Goal: Information Seeking & Learning: Learn about a topic

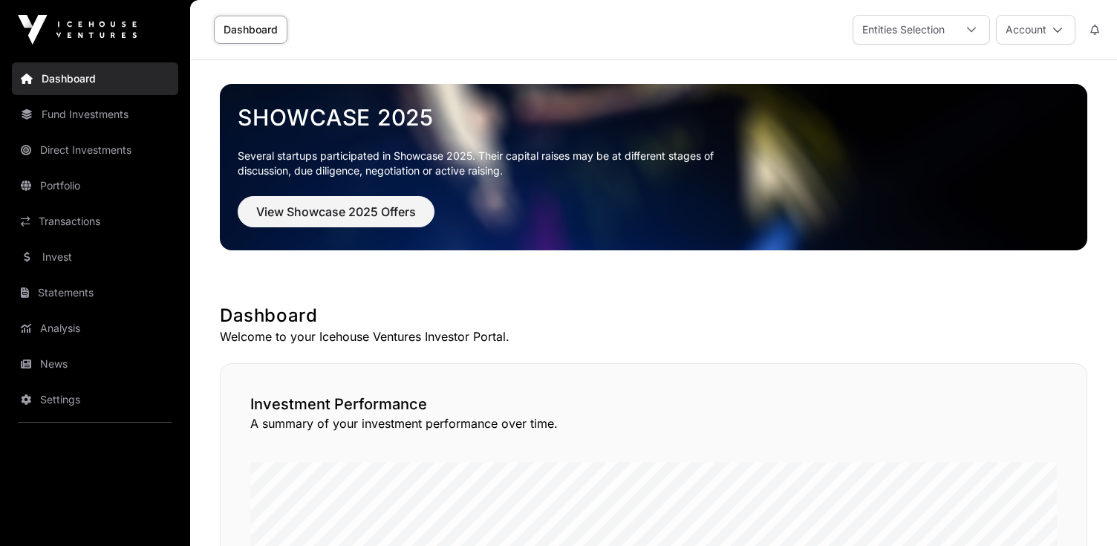
click at [114, 113] on link "Fund Investments" at bounding box center [95, 114] width 166 height 33
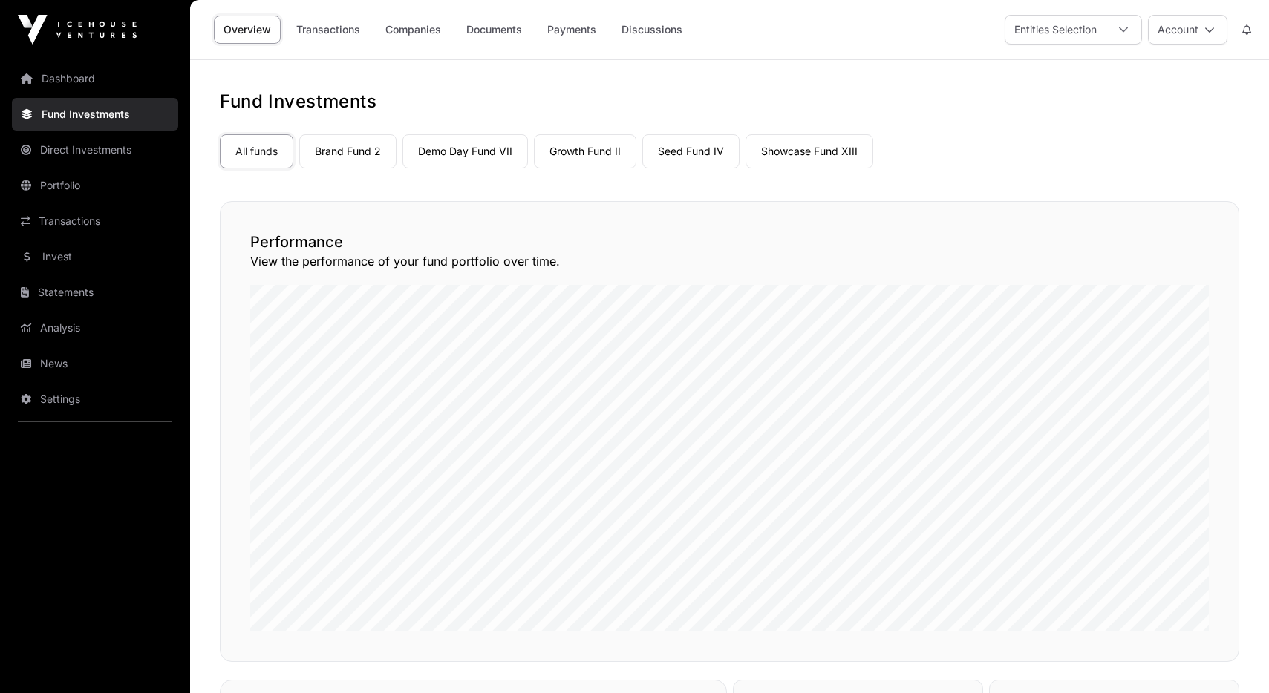
click at [373, 137] on link "Brand Fund 2" at bounding box center [347, 151] width 97 height 34
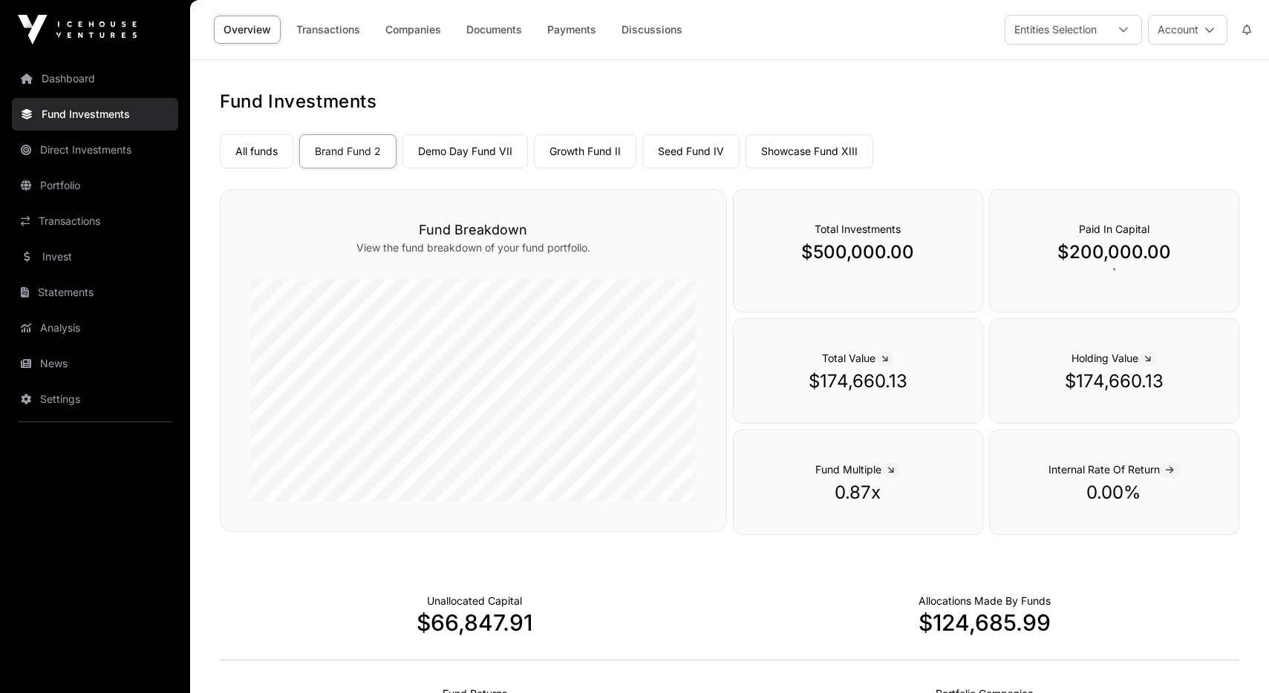
click at [460, 155] on link "Demo Day Fund VII" at bounding box center [464, 151] width 125 height 34
click at [370, 158] on link "Brand Fund 2" at bounding box center [347, 151] width 97 height 34
click at [115, 183] on link "Portfolio" at bounding box center [95, 185] width 166 height 33
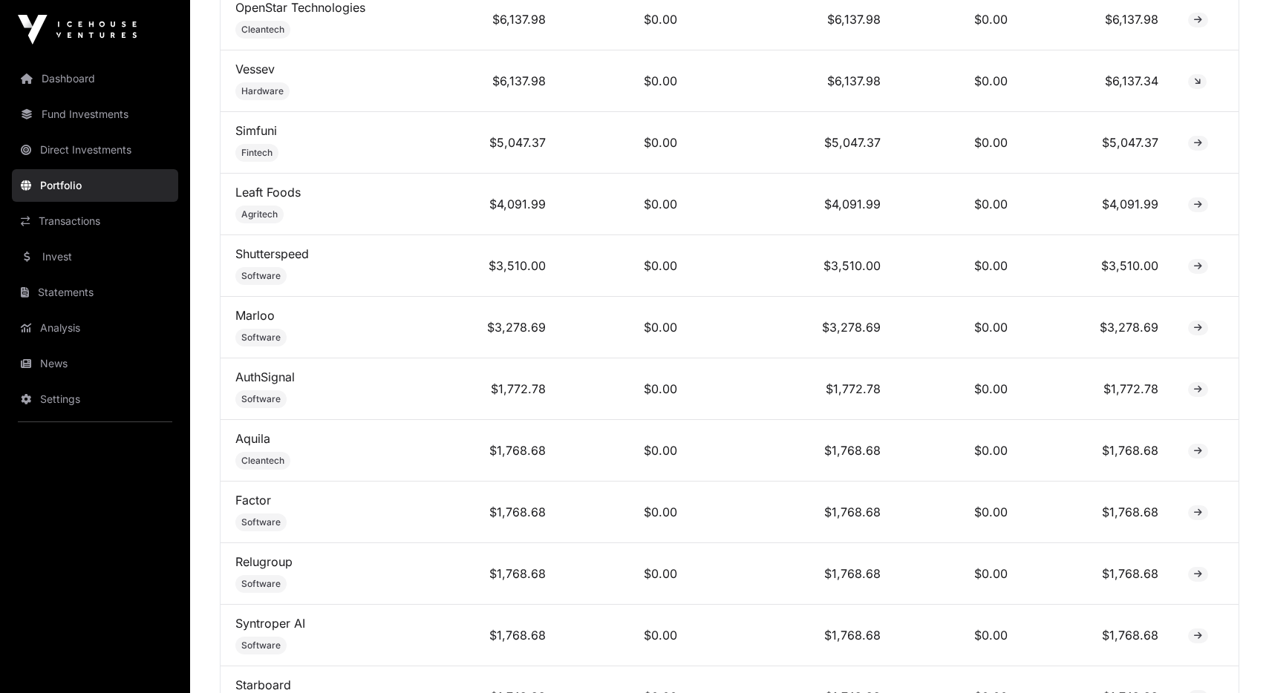
scroll to position [1854, 0]
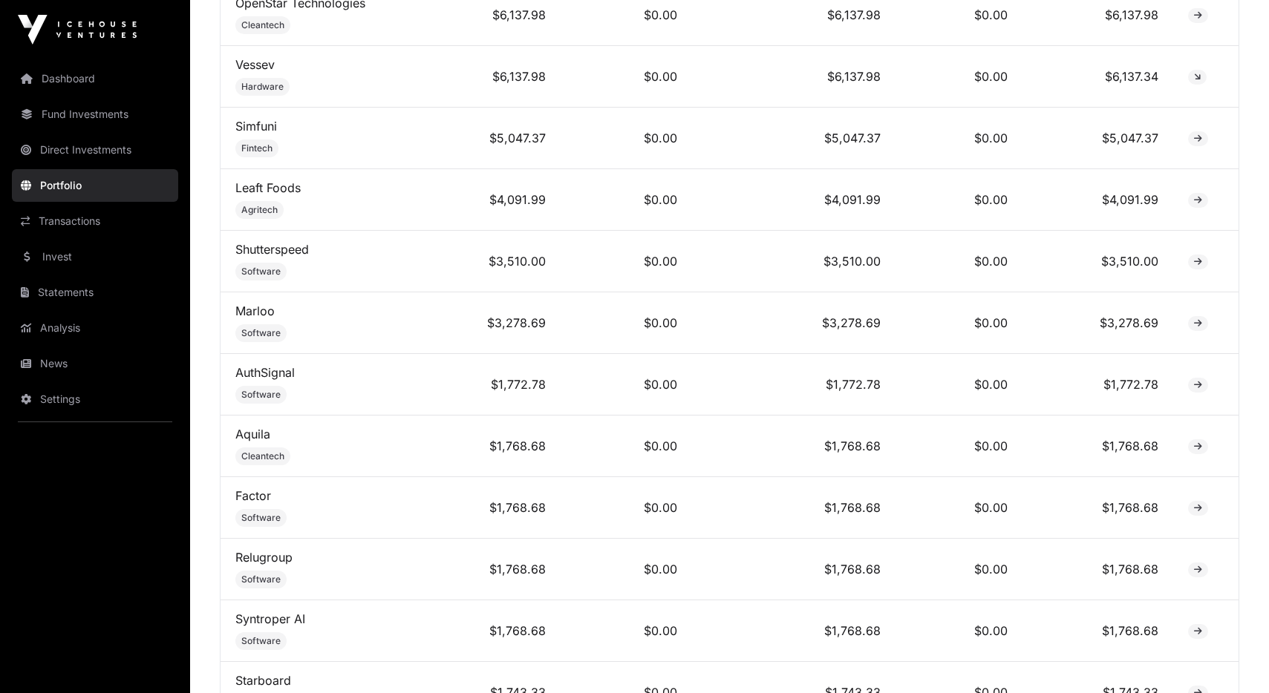
click at [850, 251] on td "$3,510.00" at bounding box center [793, 262] width 203 height 62
click at [1116, 255] on span at bounding box center [1198, 262] width 20 height 15
click at [1116, 258] on icon at bounding box center [1198, 262] width 8 height 9
click at [265, 246] on link "Shutterspeed" at bounding box center [272, 249] width 74 height 15
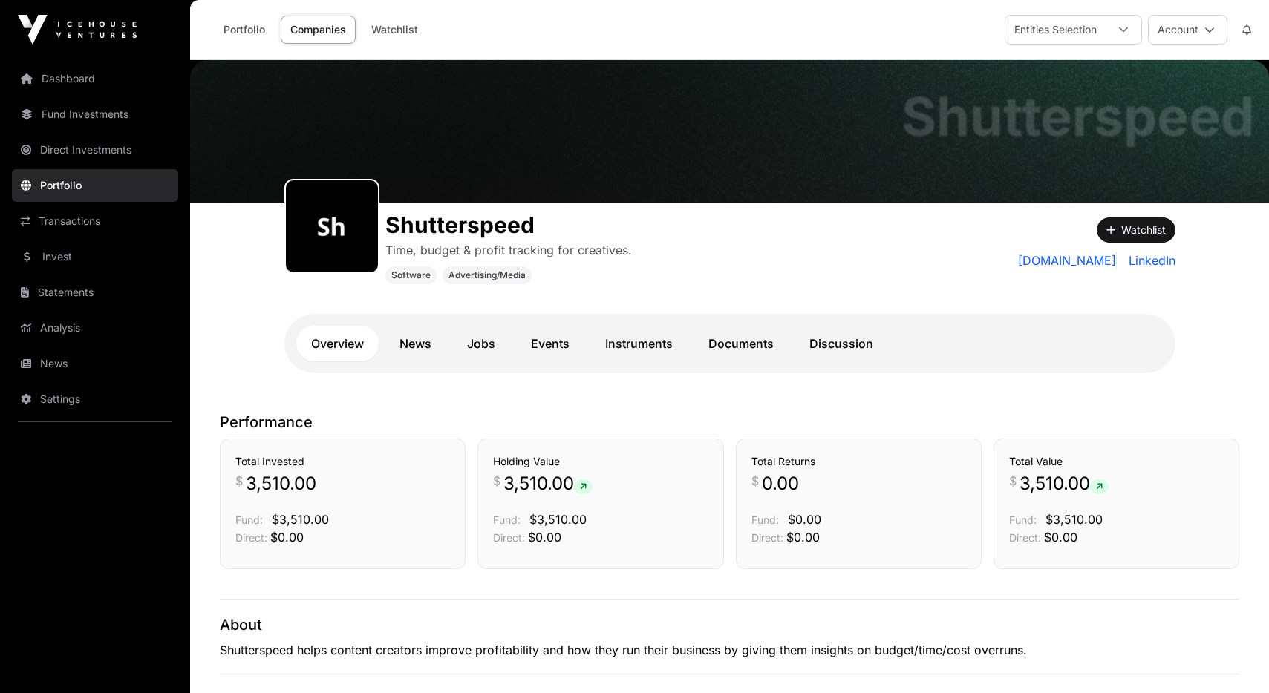
click at [93, 108] on link "Fund Investments" at bounding box center [95, 114] width 166 height 33
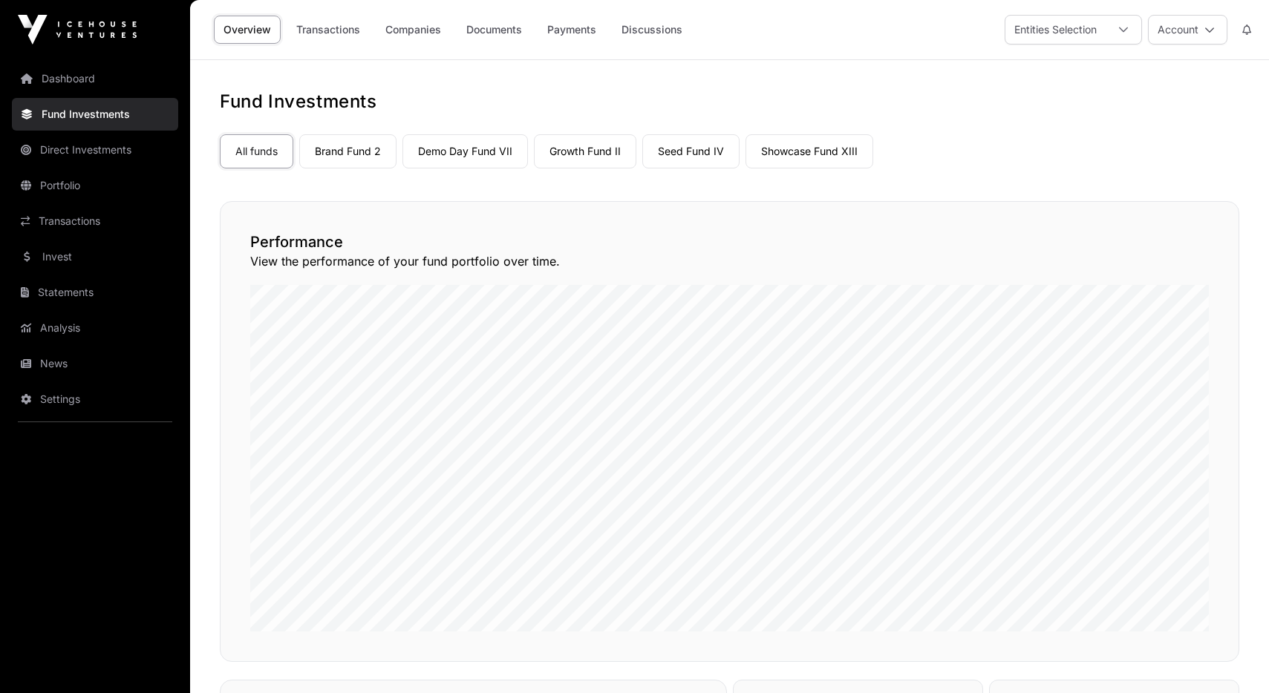
click at [345, 165] on link "Brand Fund 2" at bounding box center [347, 151] width 97 height 34
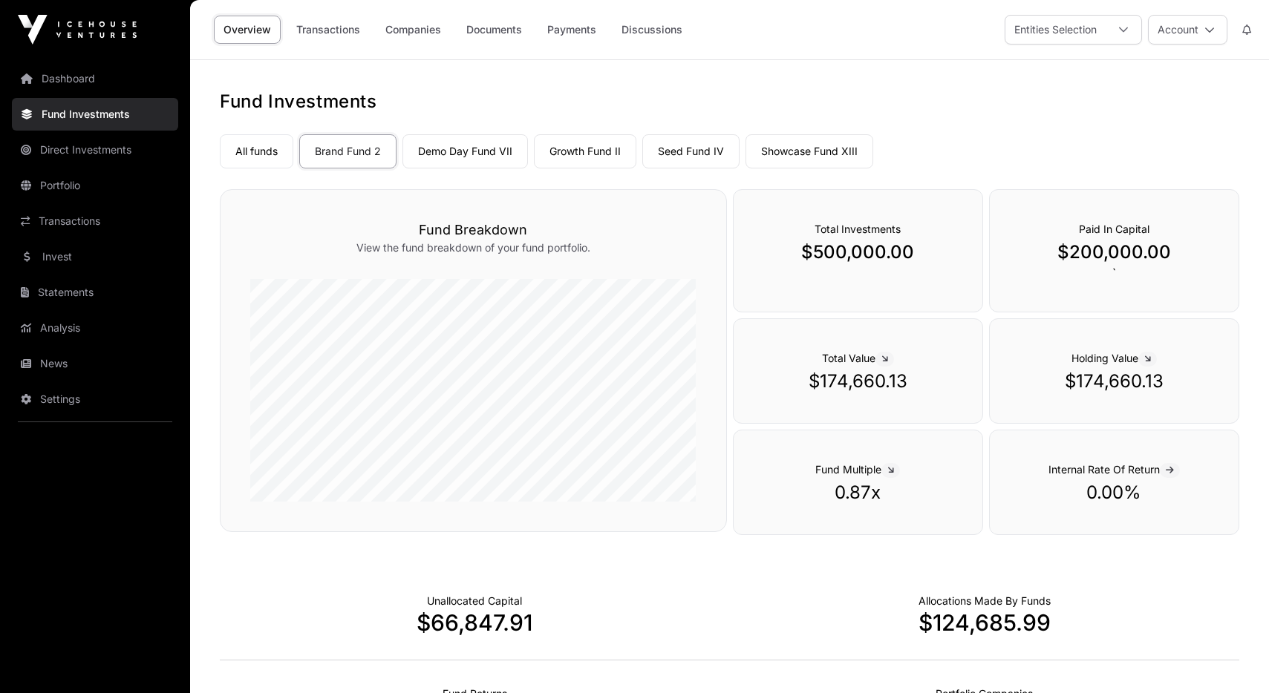
click at [117, 84] on link "Dashboard" at bounding box center [95, 78] width 166 height 33
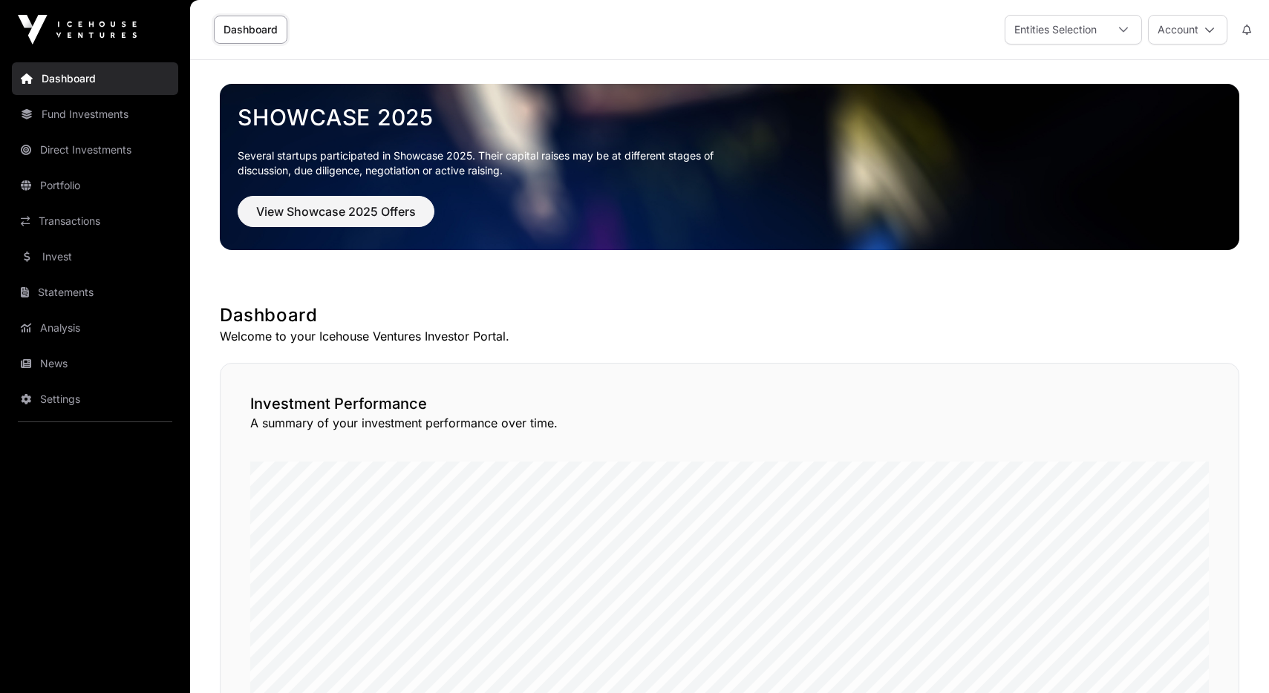
click at [82, 261] on link "Invest" at bounding box center [95, 257] width 166 height 33
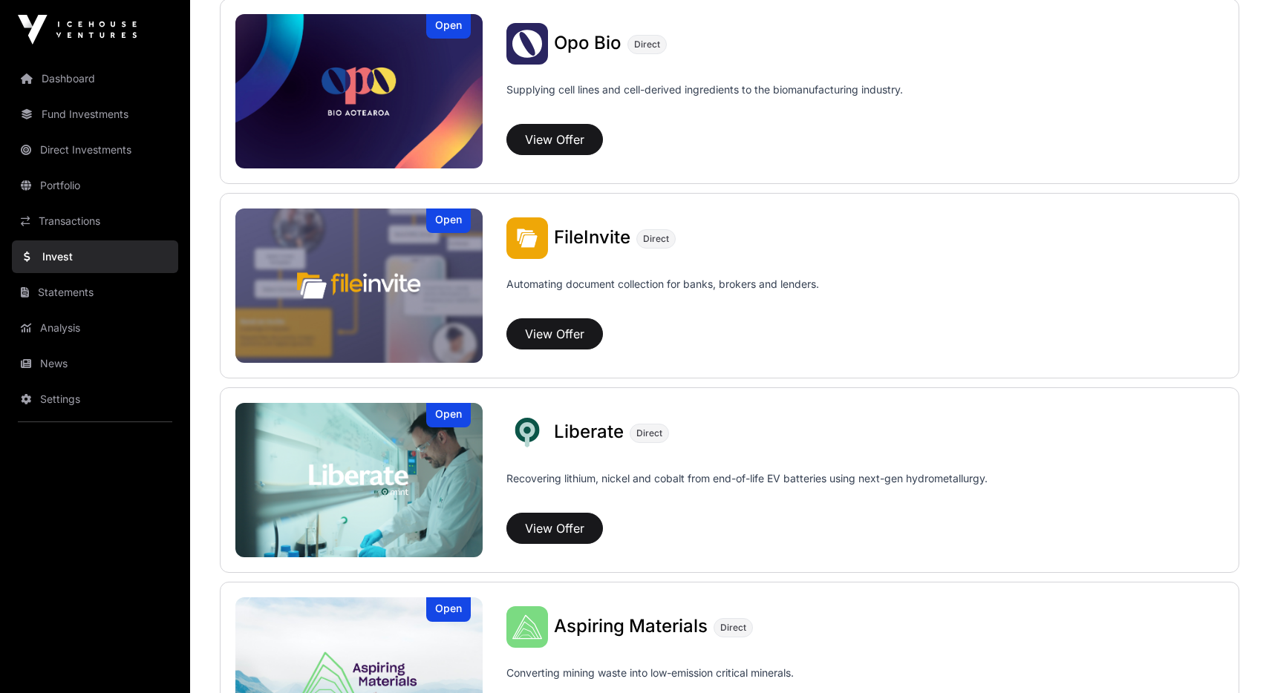
scroll to position [604, 0]
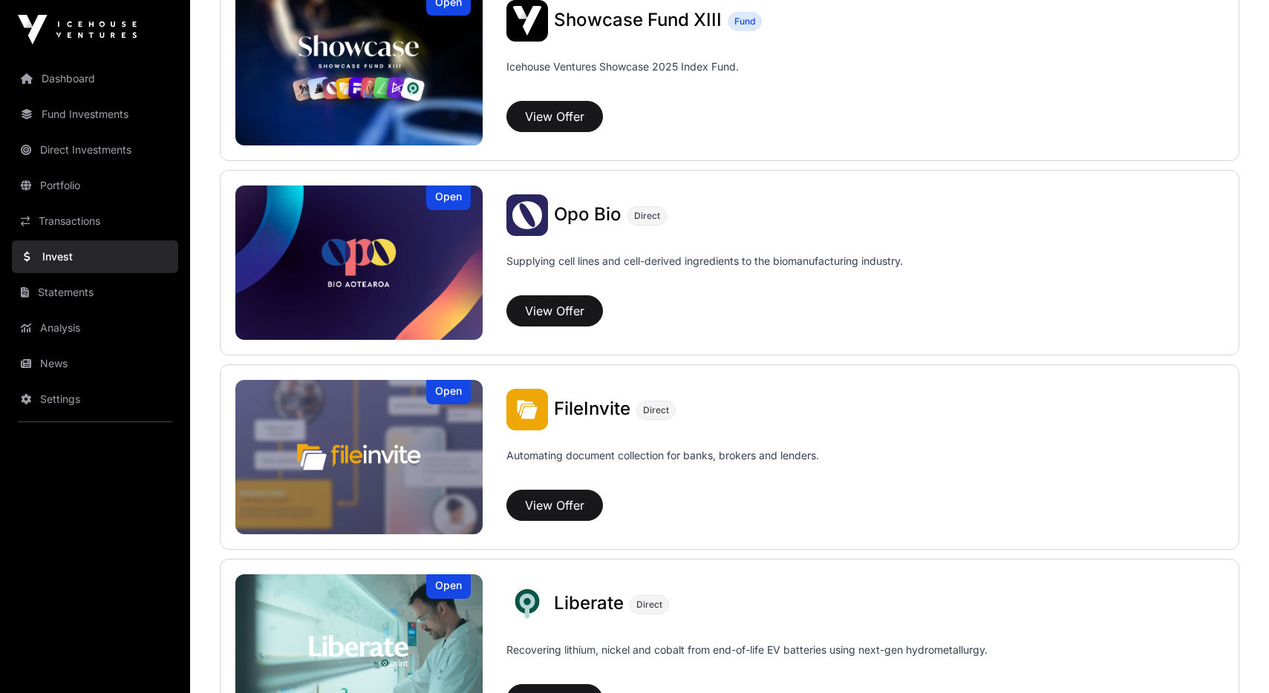
click at [571, 408] on span "FileInvite" at bounding box center [592, 409] width 76 height 22
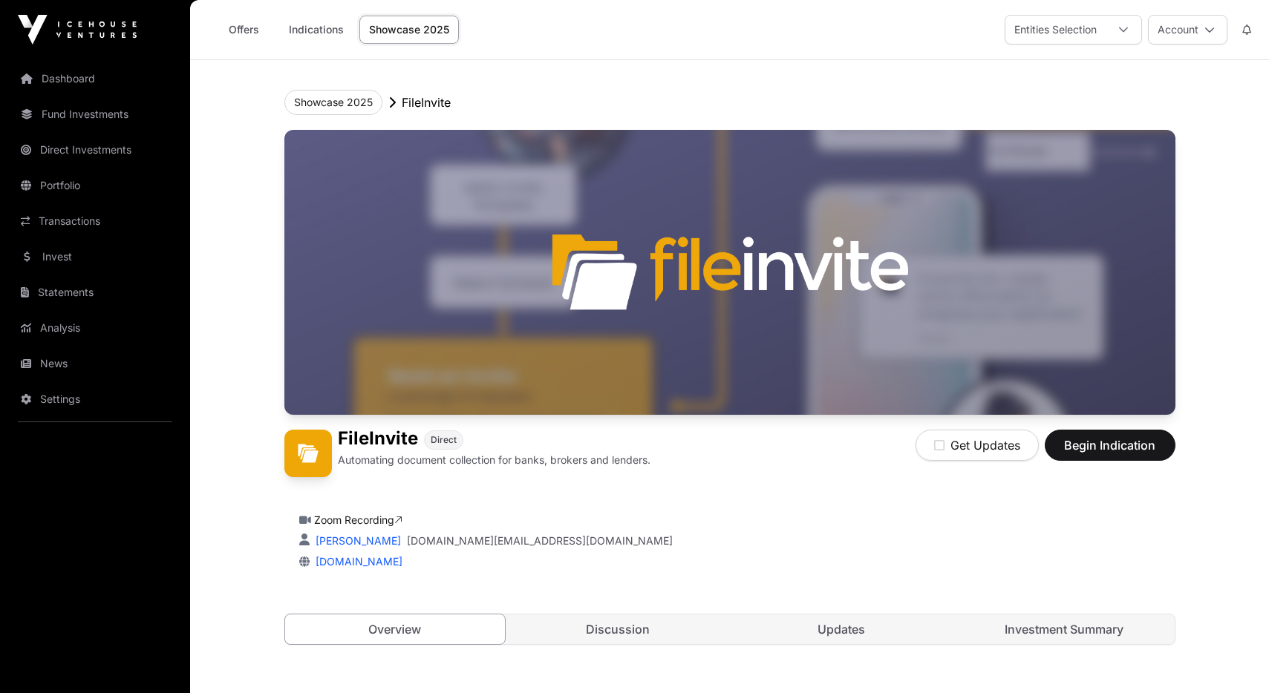
click at [113, 82] on link "Dashboard" at bounding box center [95, 78] width 166 height 33
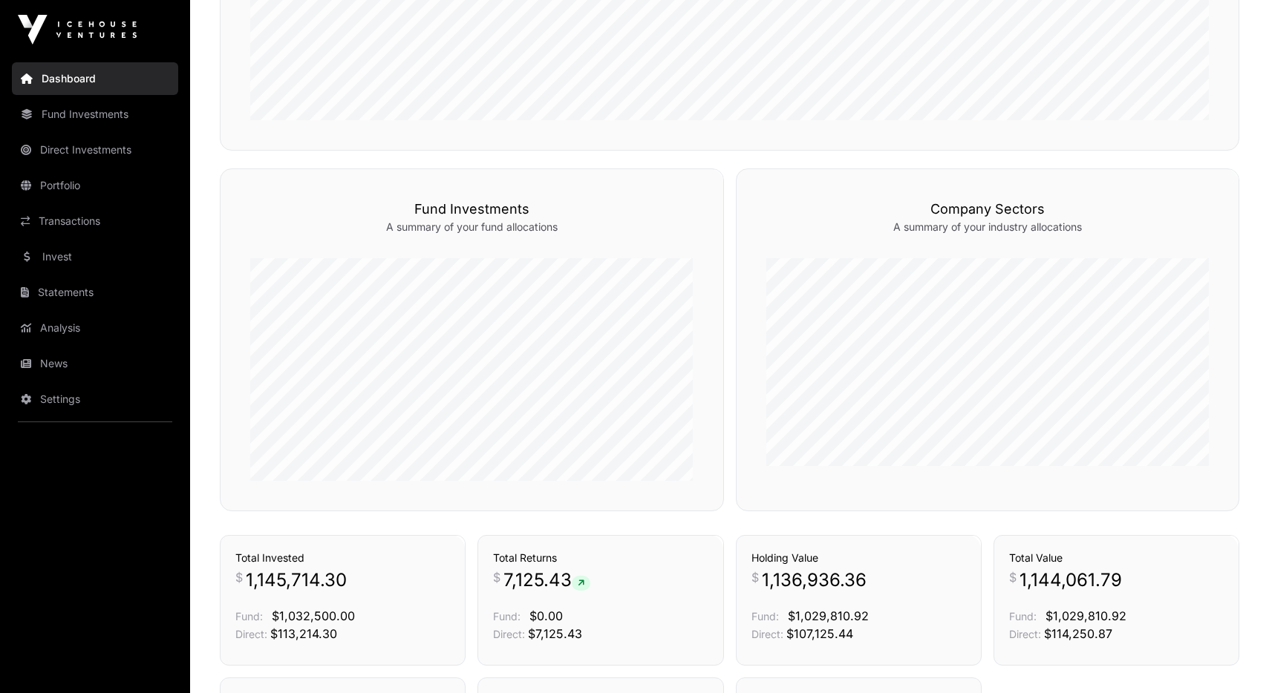
scroll to position [431, 0]
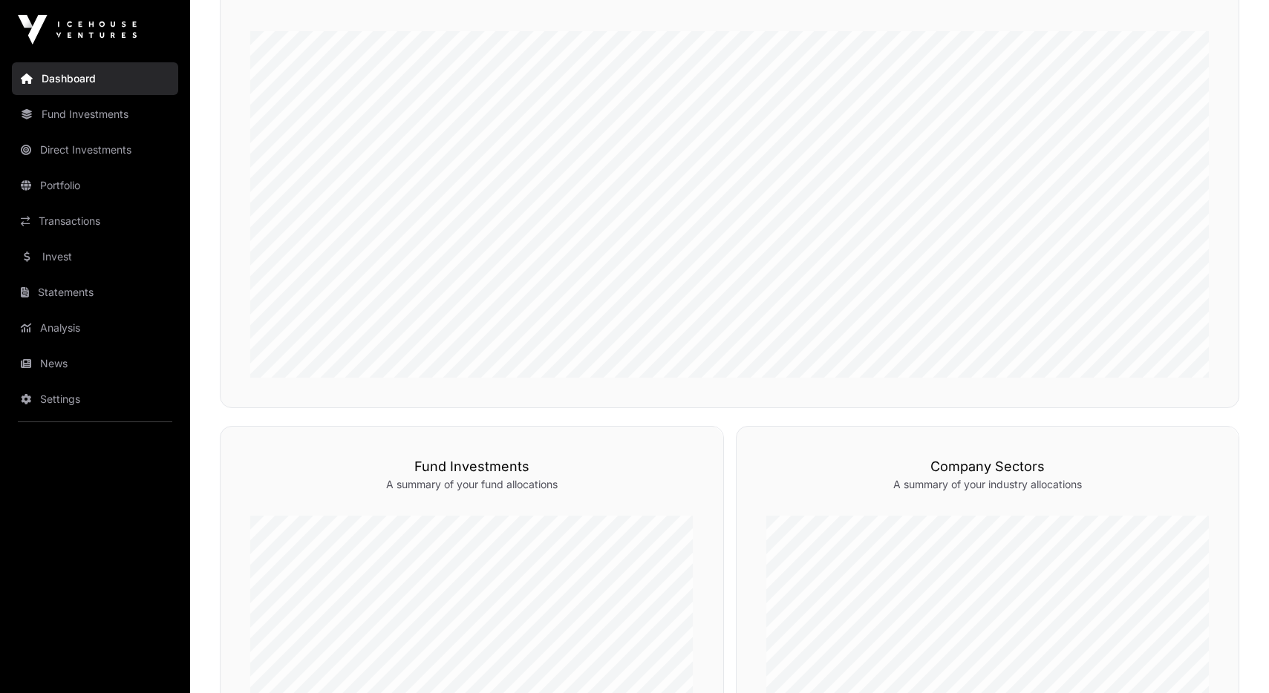
click at [142, 119] on link "Fund Investments" at bounding box center [95, 114] width 166 height 33
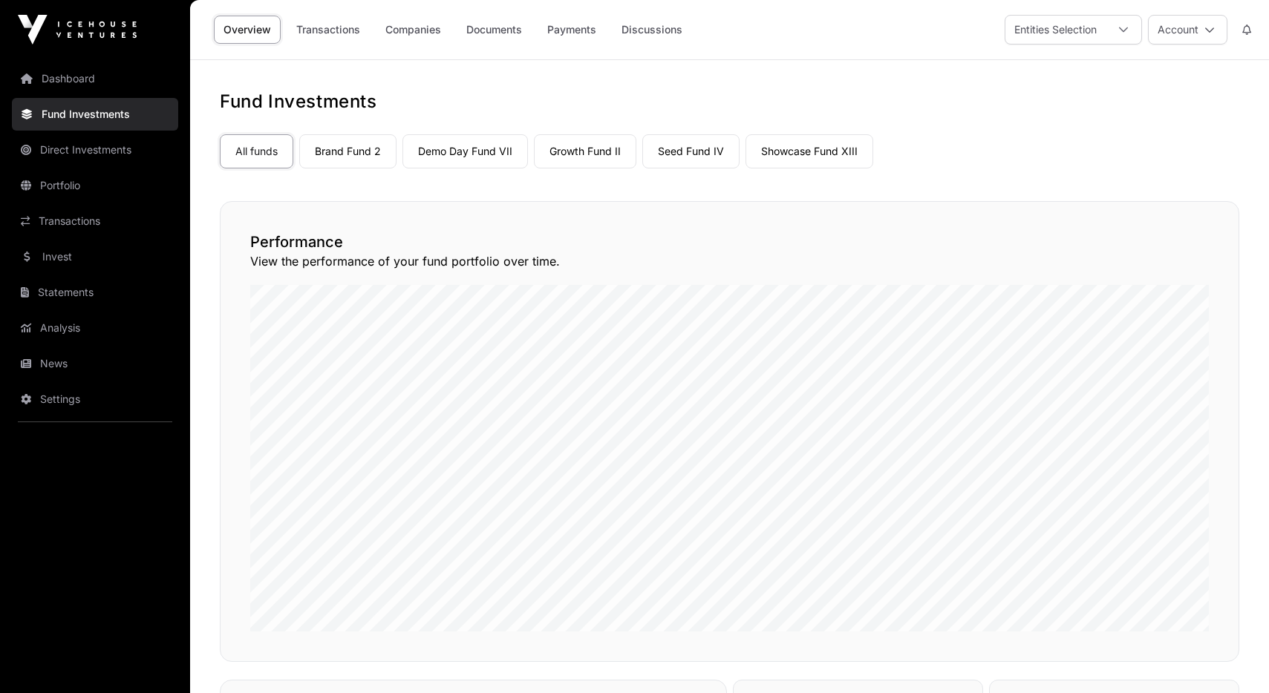
click at [106, 252] on link "Invest" at bounding box center [95, 257] width 166 height 33
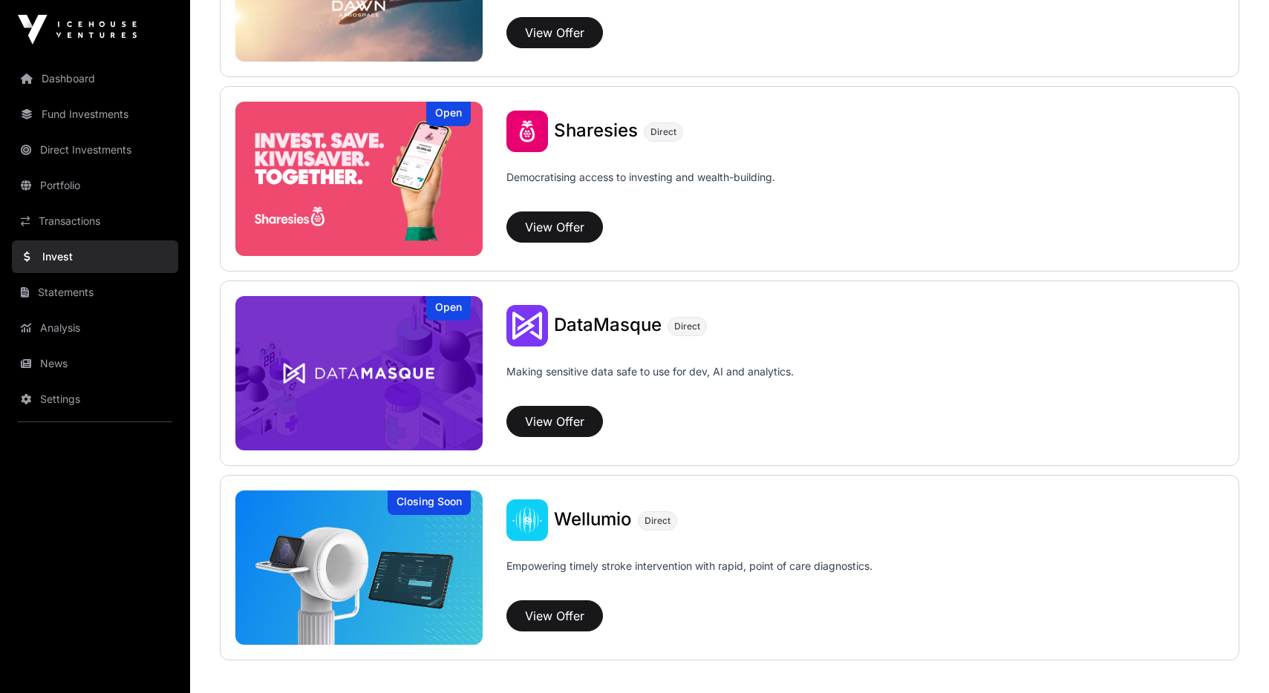
scroll to position [1807, 0]
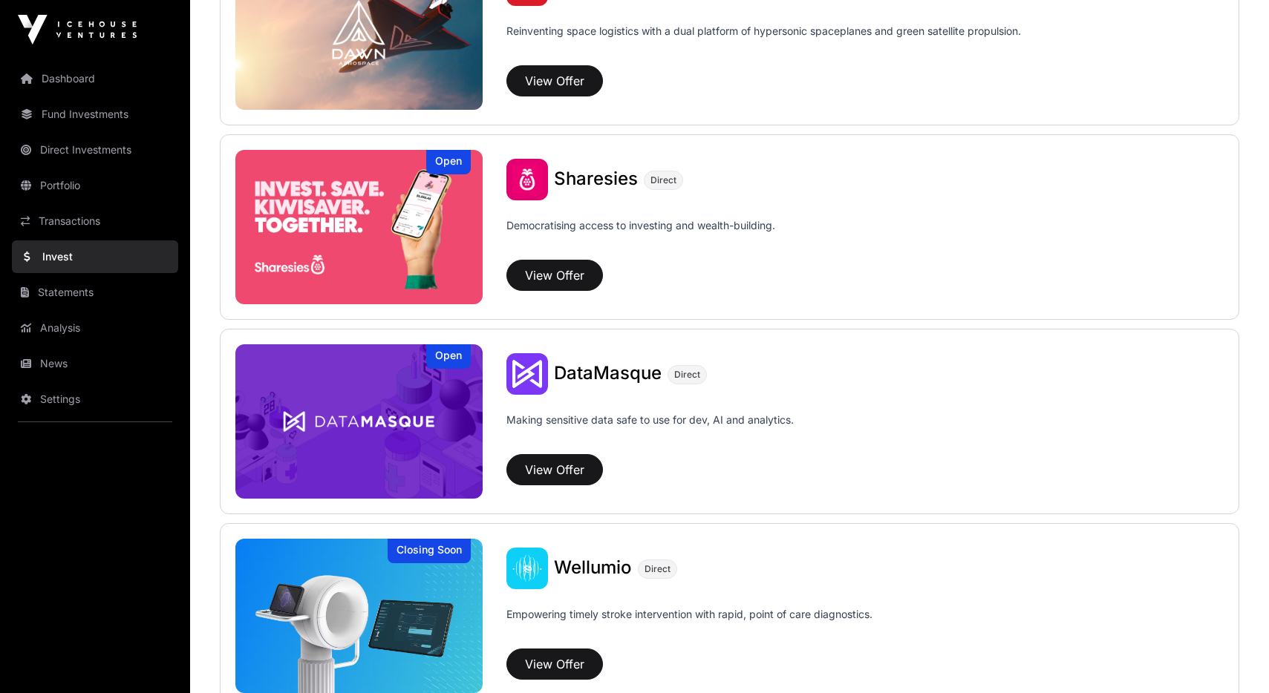
click at [605, 169] on span "Sharesies" at bounding box center [596, 179] width 84 height 22
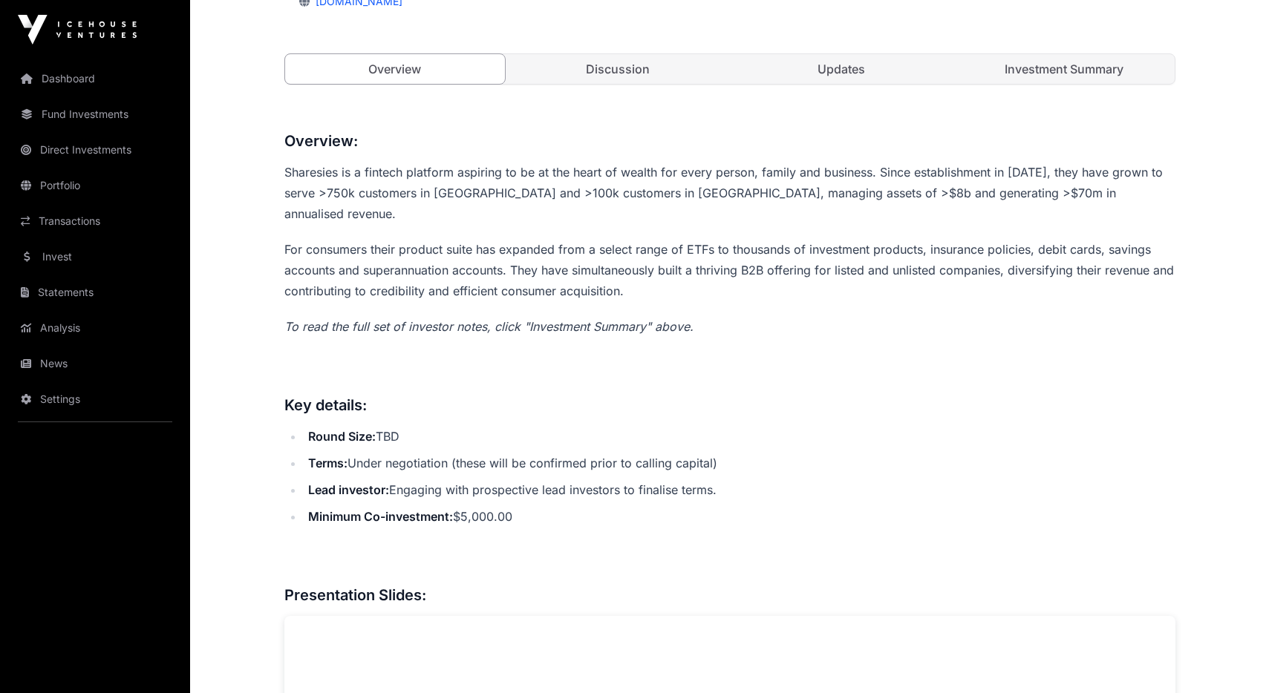
scroll to position [568, 0]
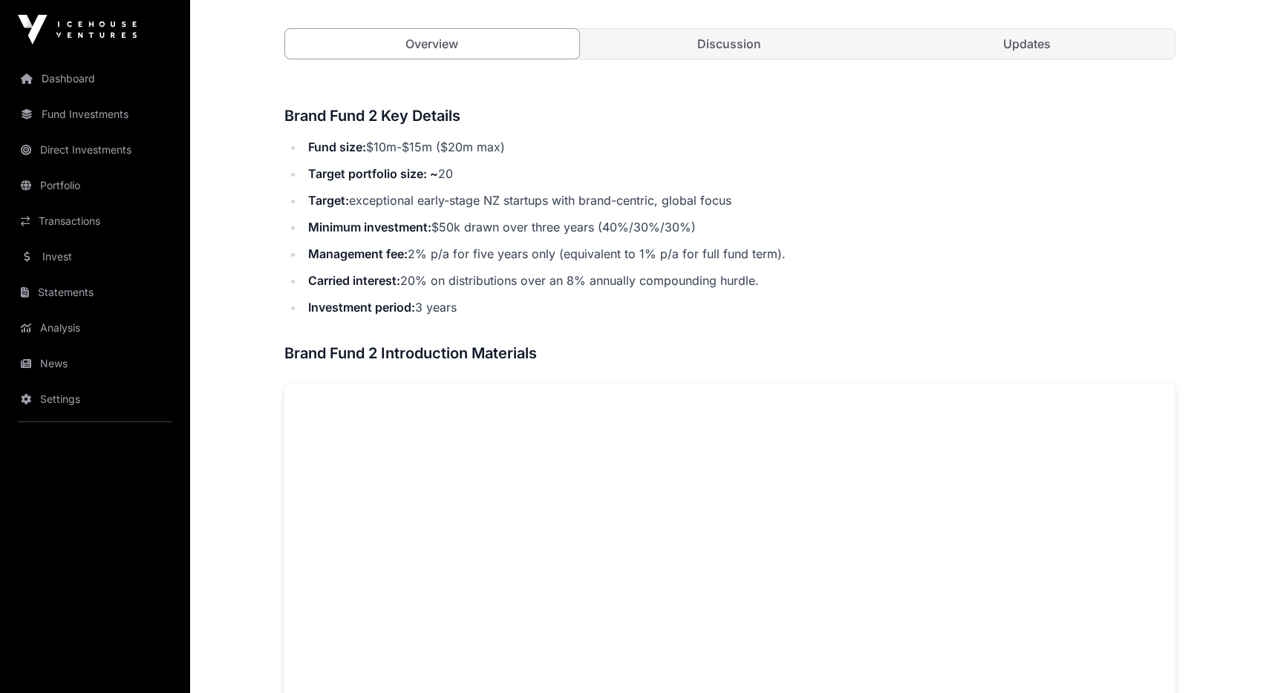
scroll to position [438, 0]
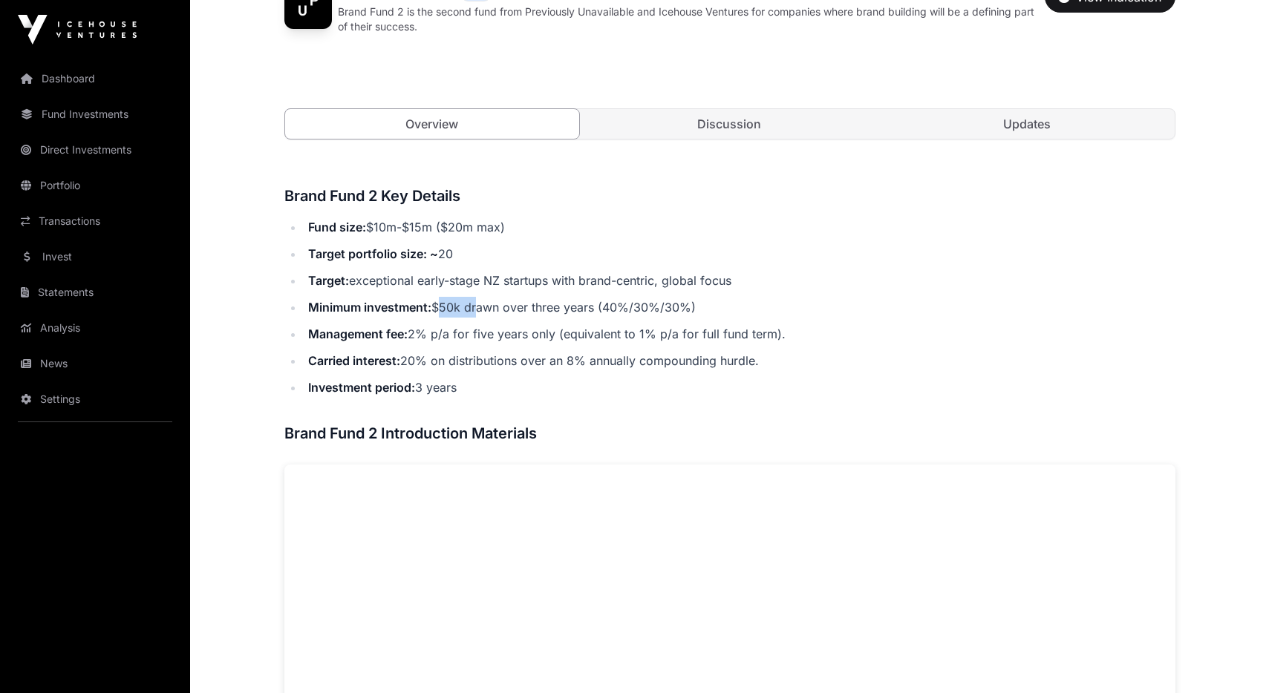
drag, startPoint x: 438, startPoint y: 304, endPoint x: 476, endPoint y: 303, distance: 37.9
click at [476, 303] on li "Minimum investment: $50k drawn over three years (40%/30%/30%)" at bounding box center [740, 307] width 872 height 21
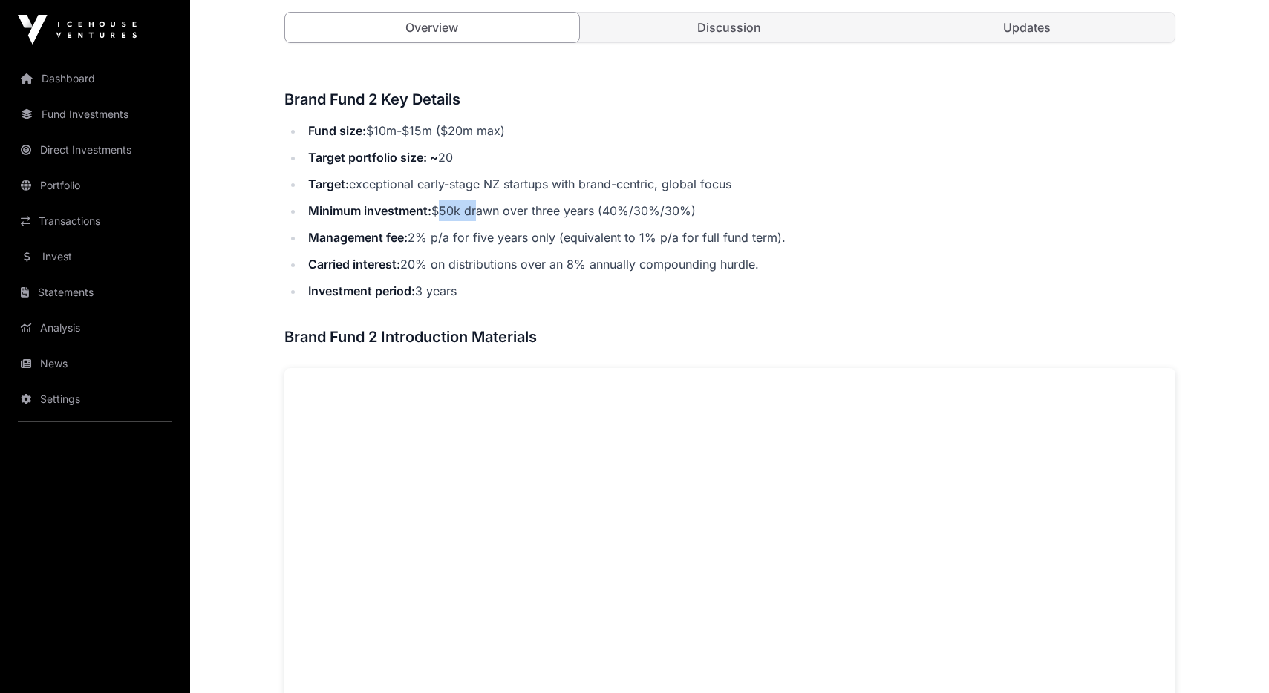
scroll to position [533, 0]
drag, startPoint x: 405, startPoint y: 131, endPoint x: 524, endPoint y: 133, distance: 119.5
click at [524, 133] on li "Fund size: $10m-$15m ($20m max)" at bounding box center [740, 132] width 872 height 21
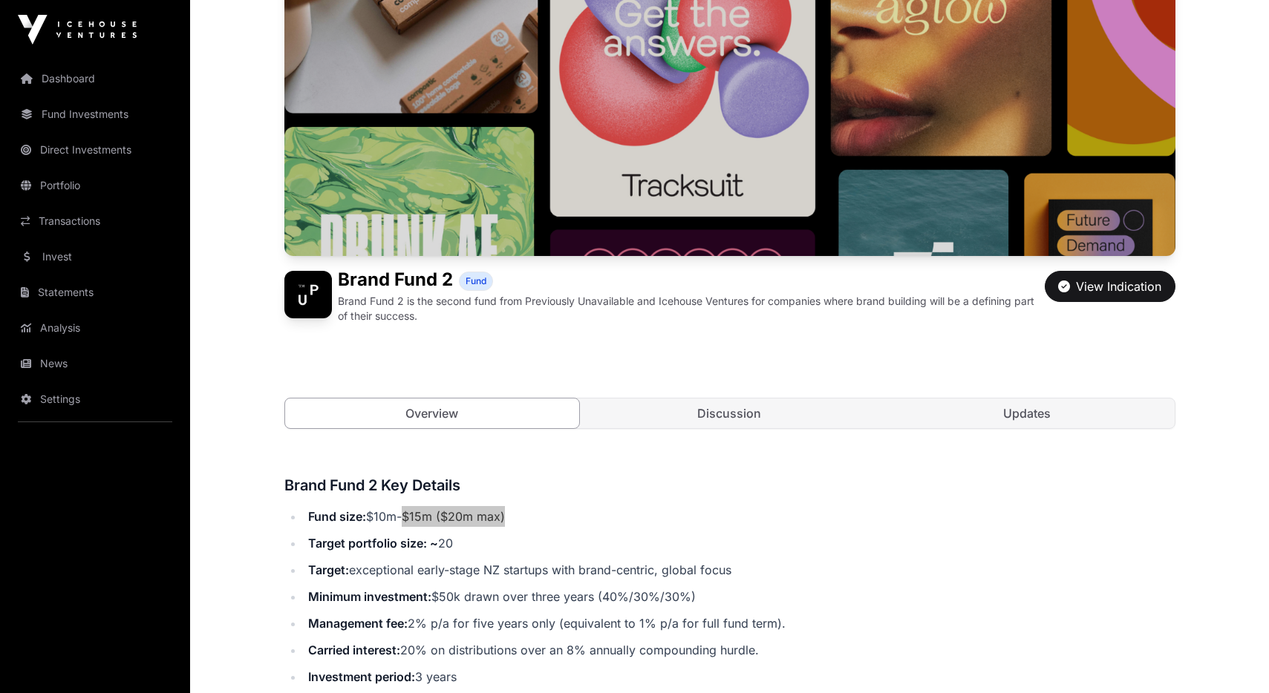
scroll to position [184, 0]
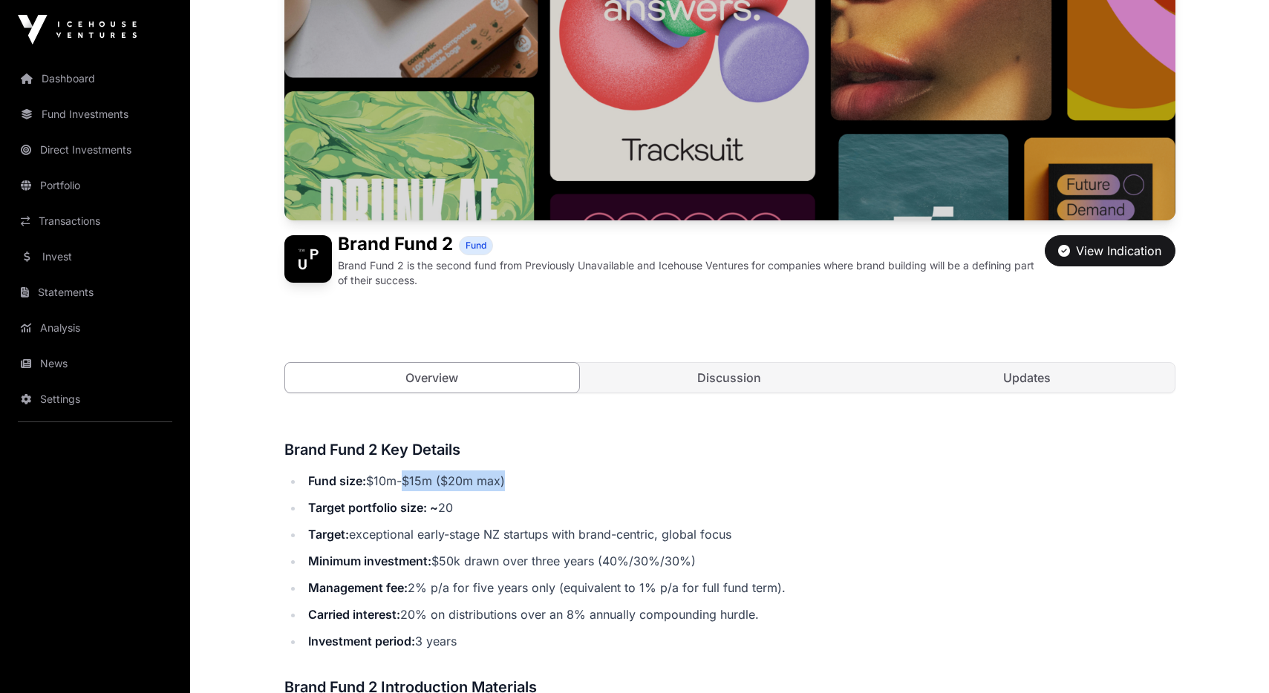
click at [731, 376] on link "Discussion" at bounding box center [729, 378] width 295 height 30
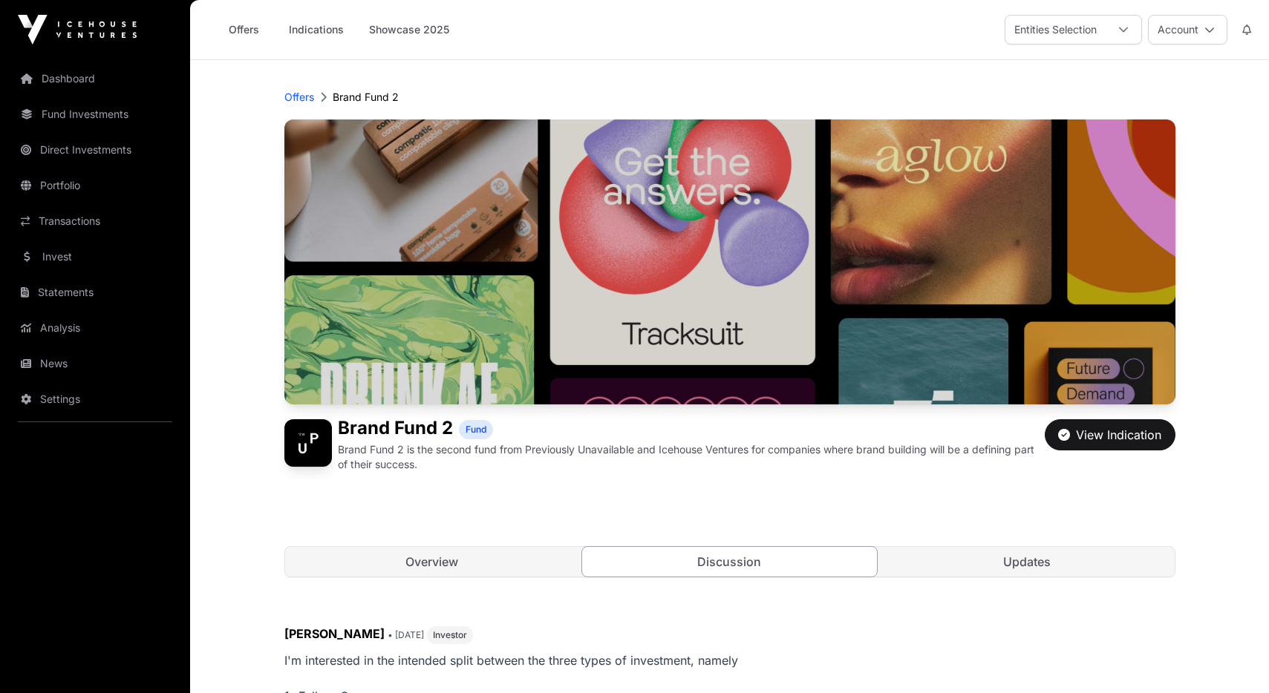
click at [85, 113] on link "Fund Investments" at bounding box center [95, 114] width 166 height 33
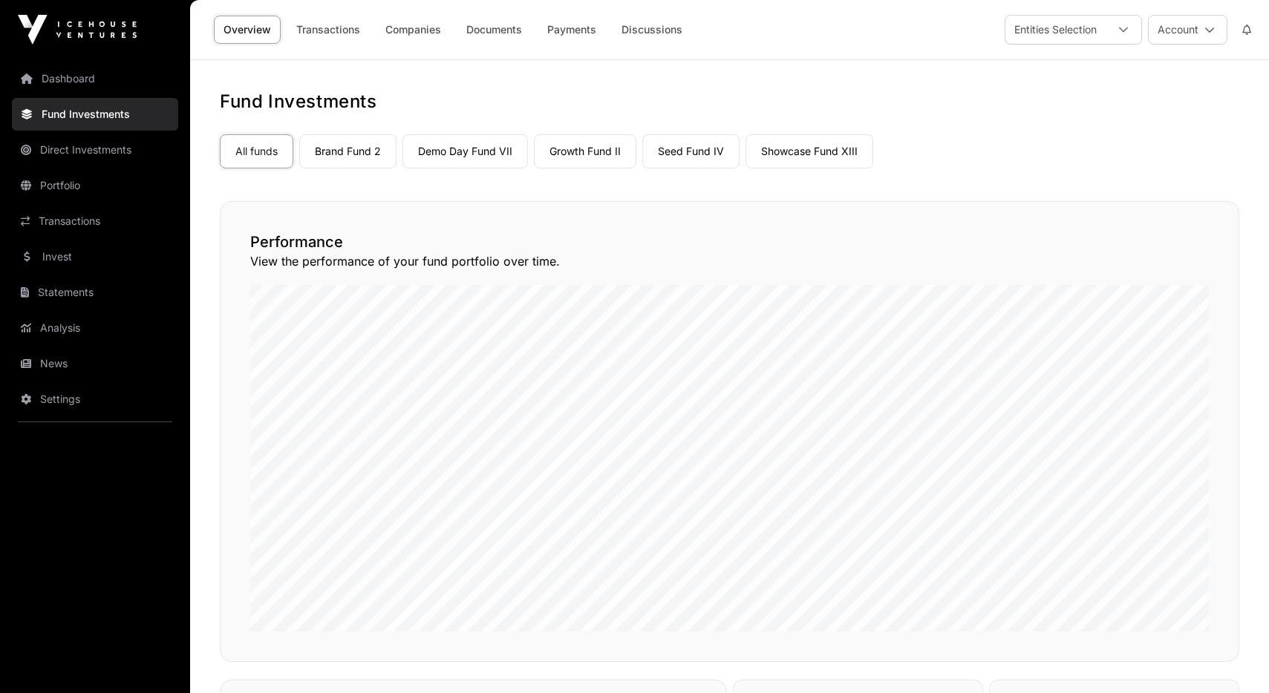
click at [371, 149] on link "Brand Fund 2" at bounding box center [347, 151] width 97 height 34
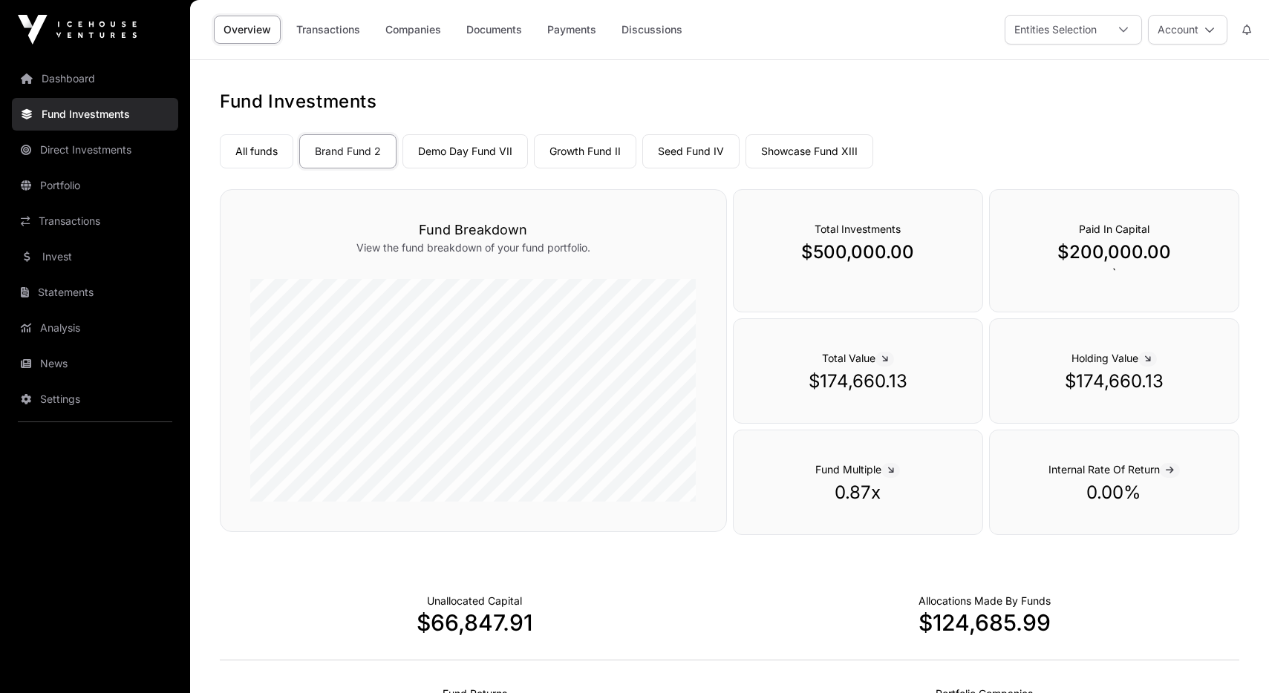
click at [125, 155] on link "Direct Investments" at bounding box center [95, 150] width 166 height 33
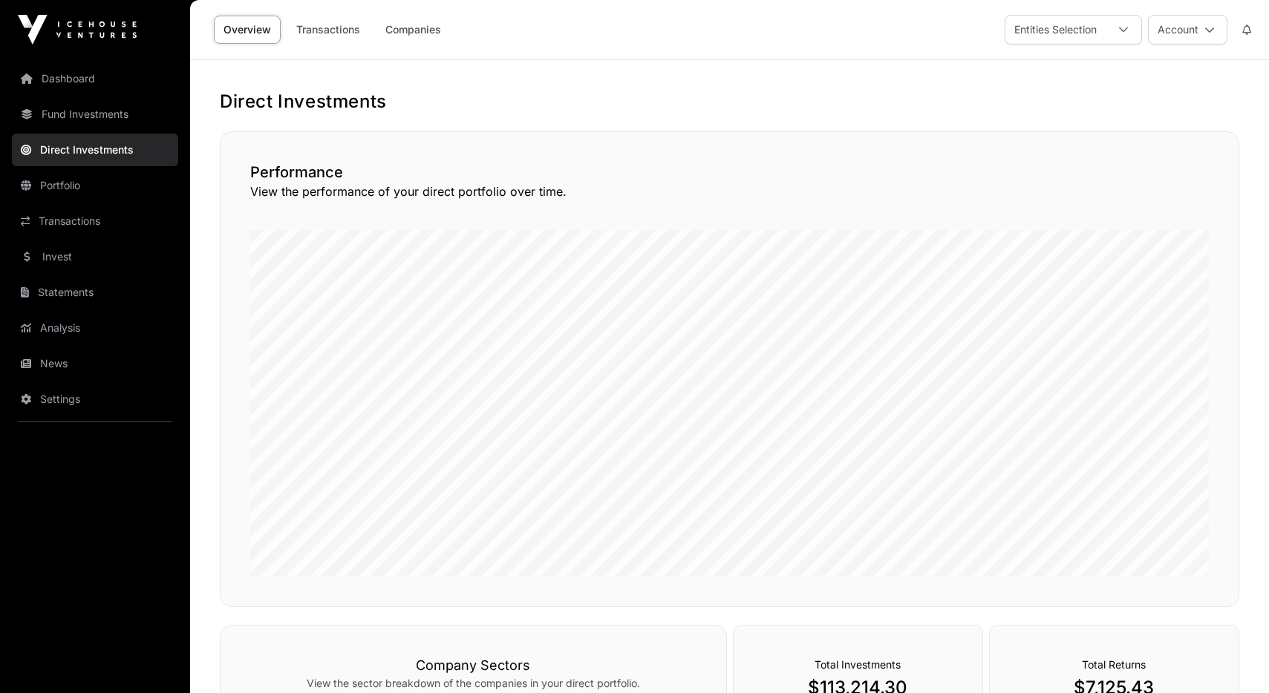
click at [407, 43] on link "Companies" at bounding box center [413, 30] width 75 height 28
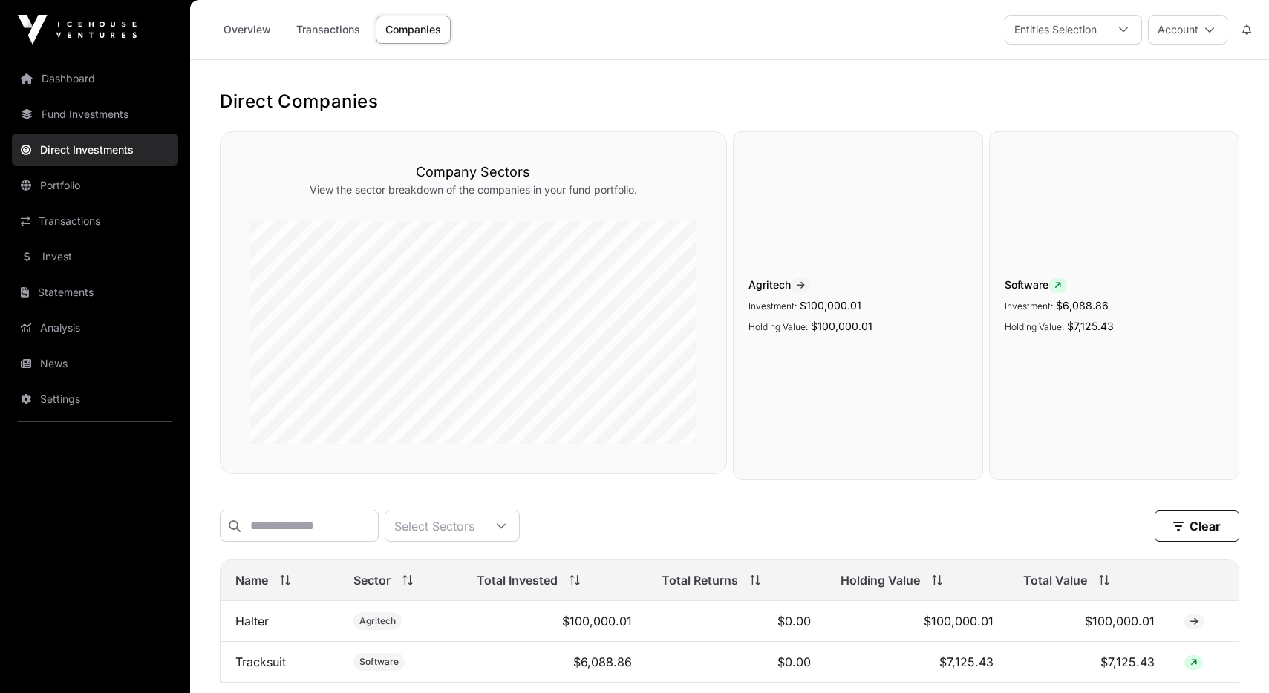
scroll to position [116, 0]
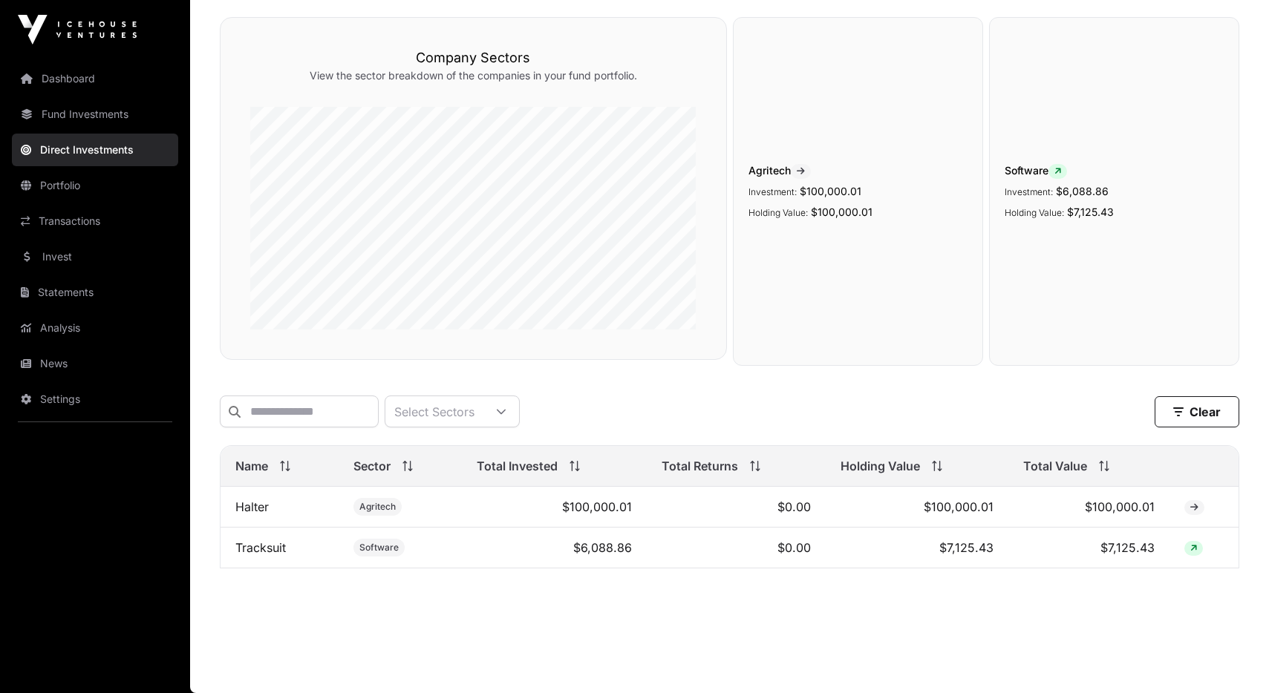
click at [251, 549] on link "Tracksuit" at bounding box center [260, 548] width 50 height 15
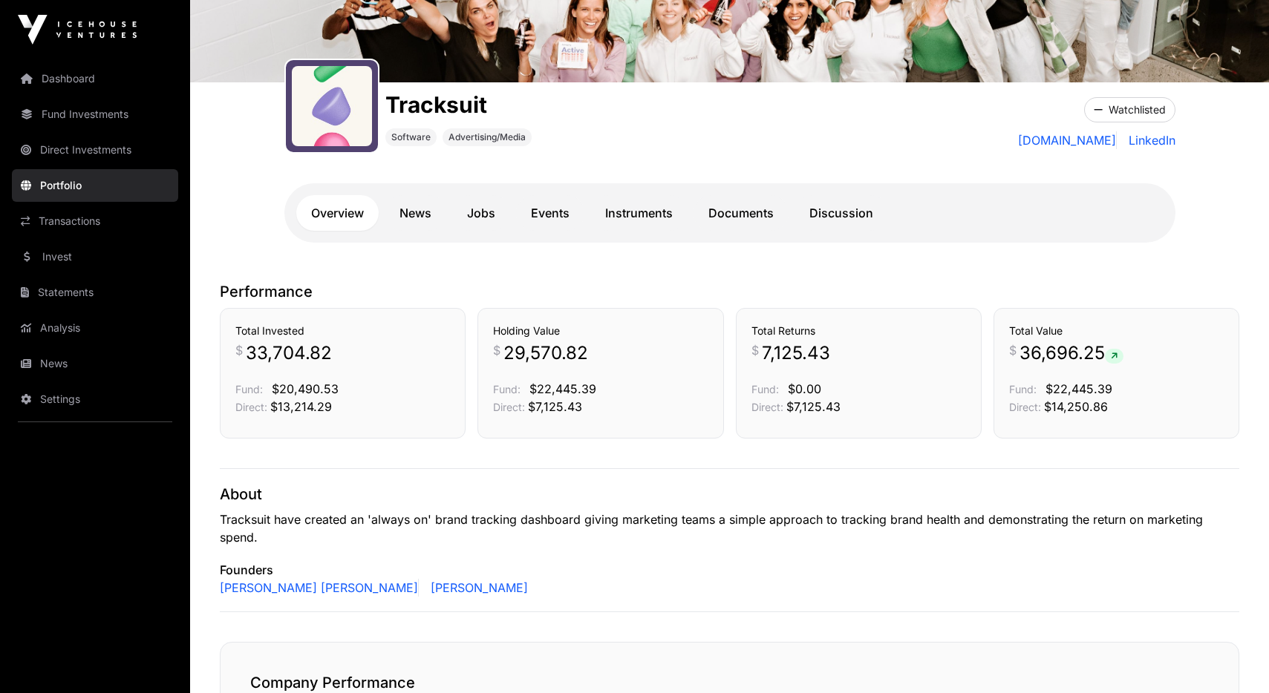
scroll to position [113, 0]
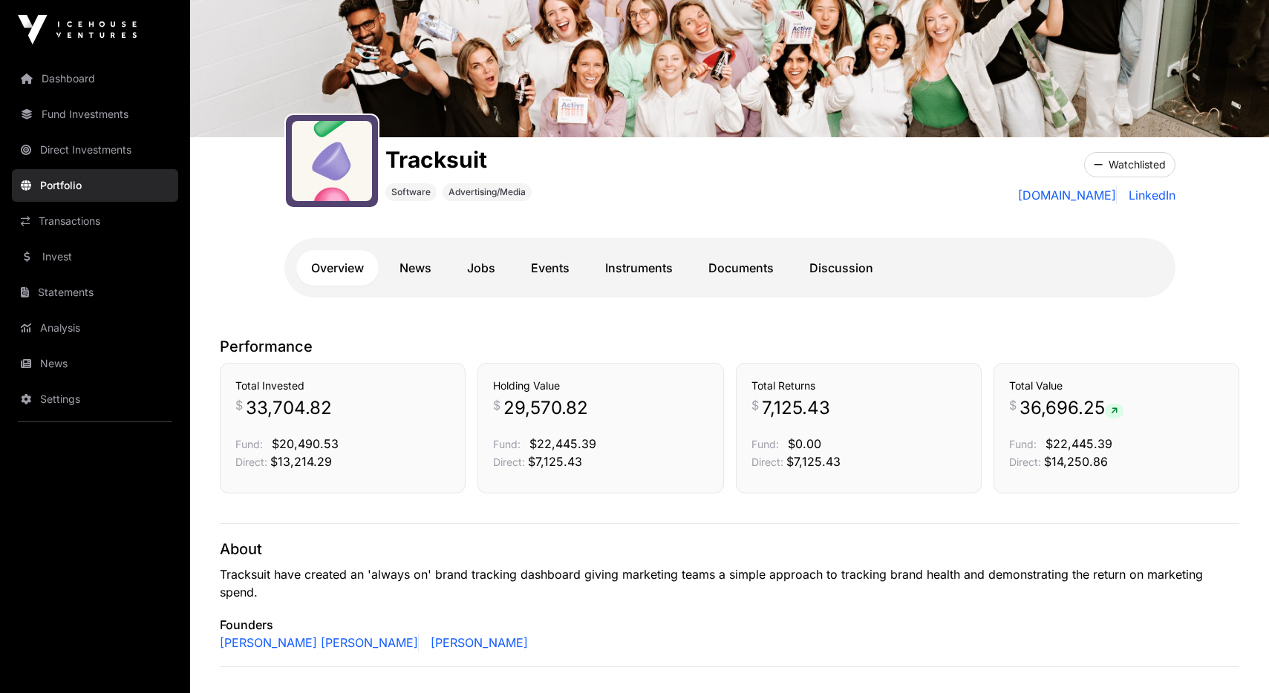
click at [749, 277] on link "Documents" at bounding box center [740, 268] width 95 height 36
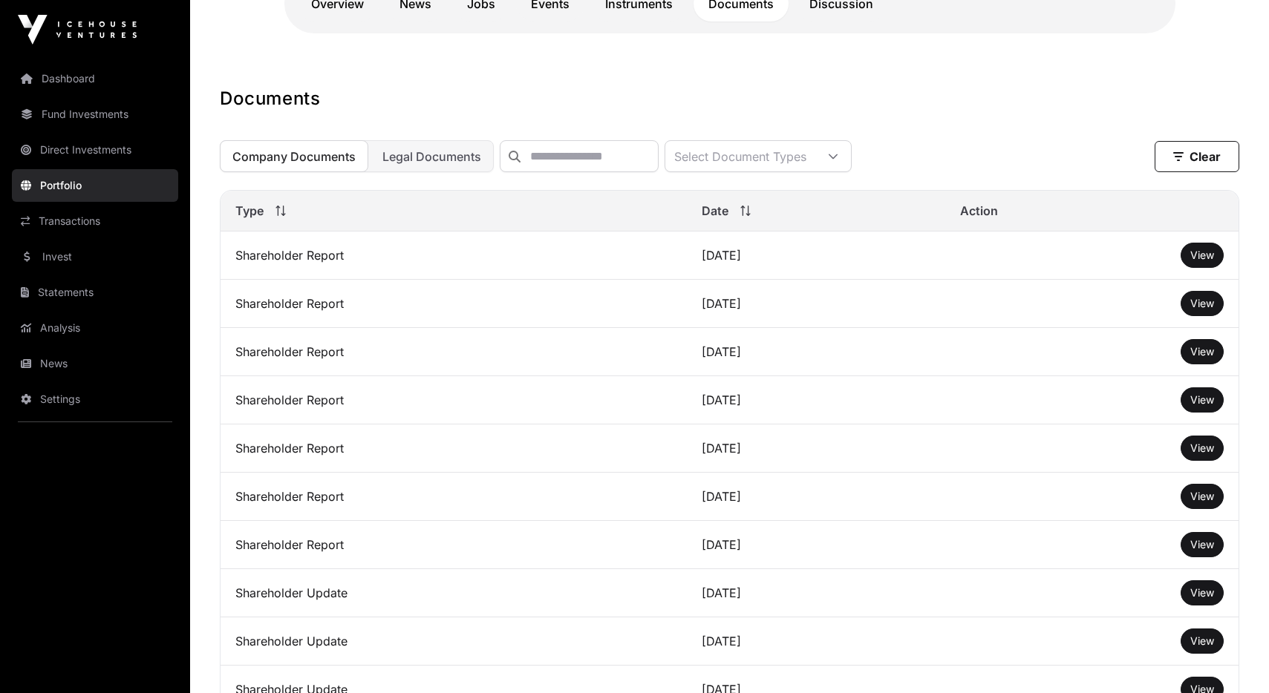
scroll to position [249, 0]
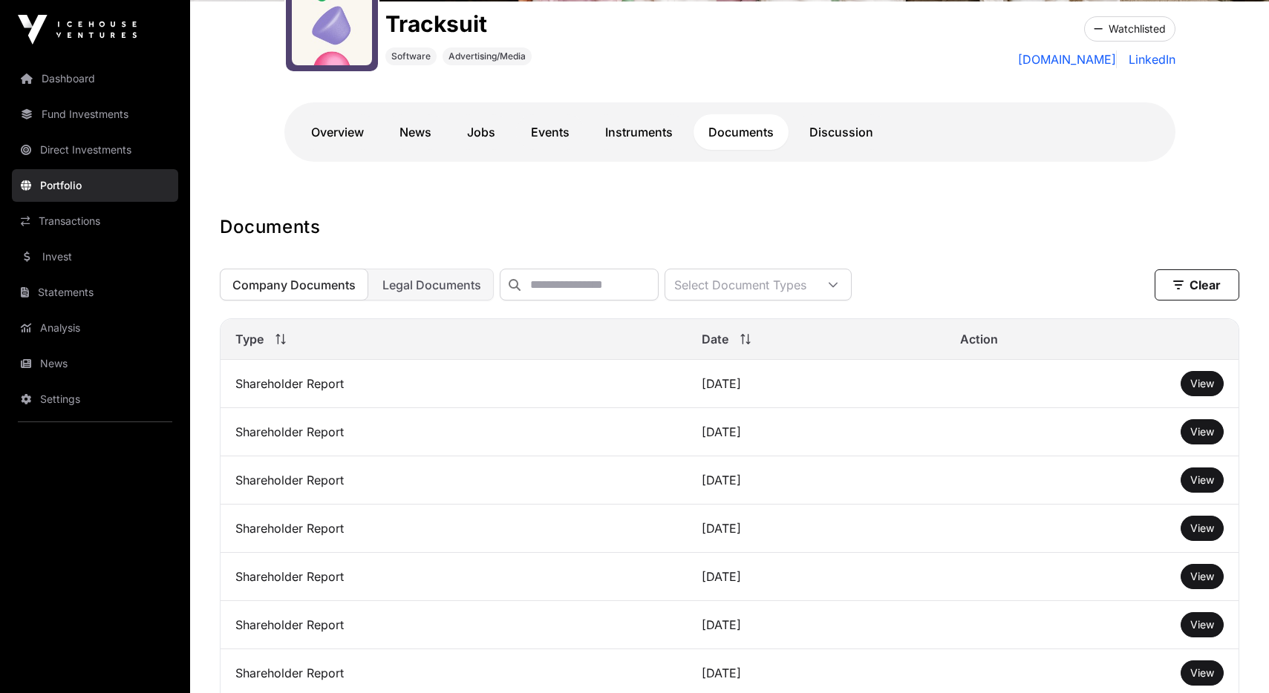
click at [1204, 390] on span "View" at bounding box center [1202, 383] width 24 height 13
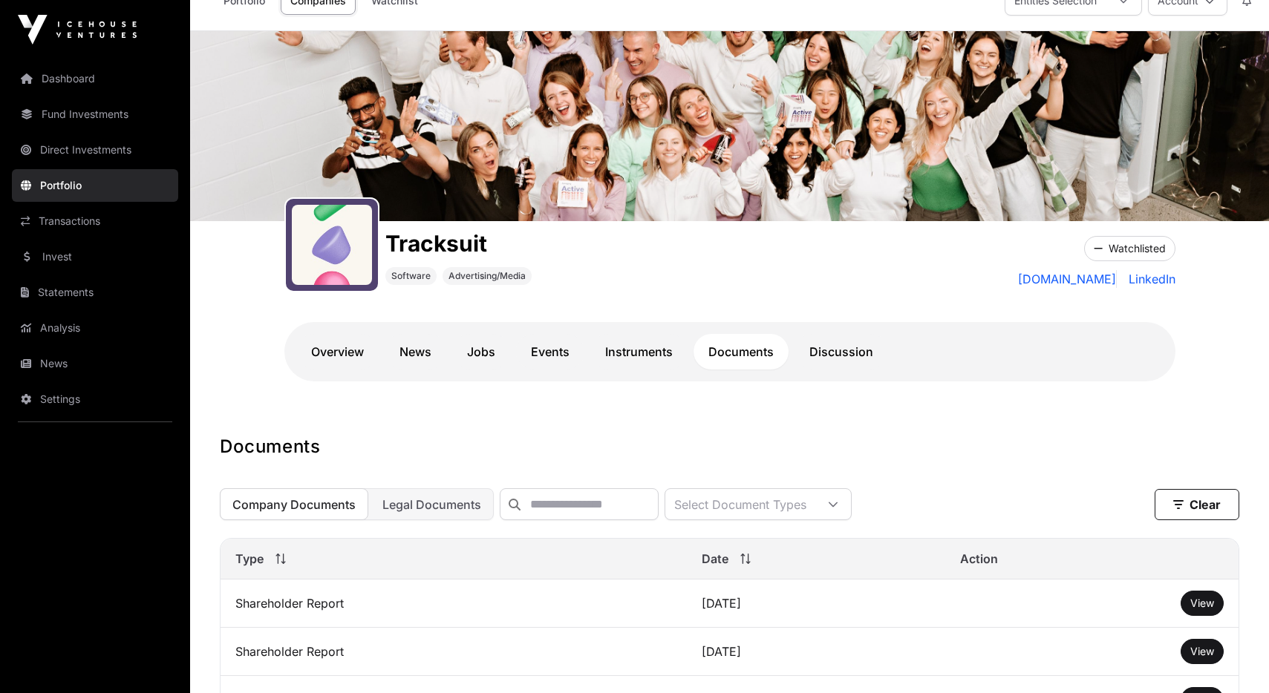
scroll to position [0, 0]
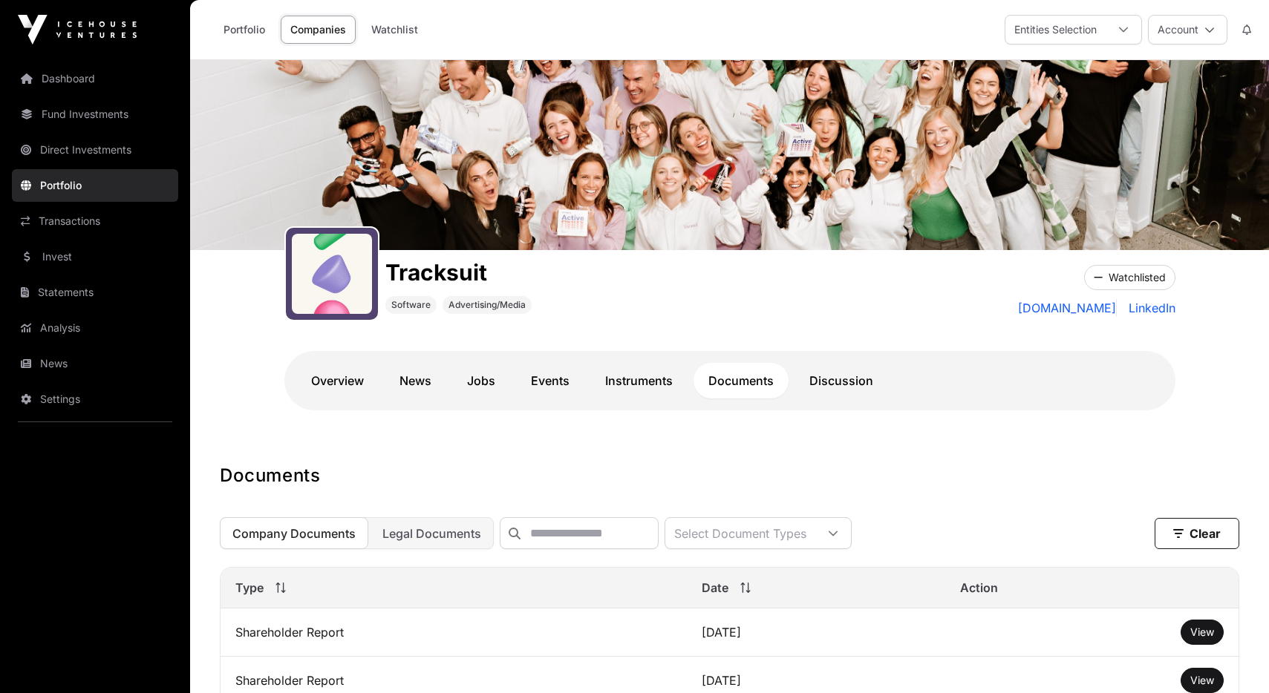
click at [91, 115] on link "Fund Investments" at bounding box center [95, 114] width 166 height 33
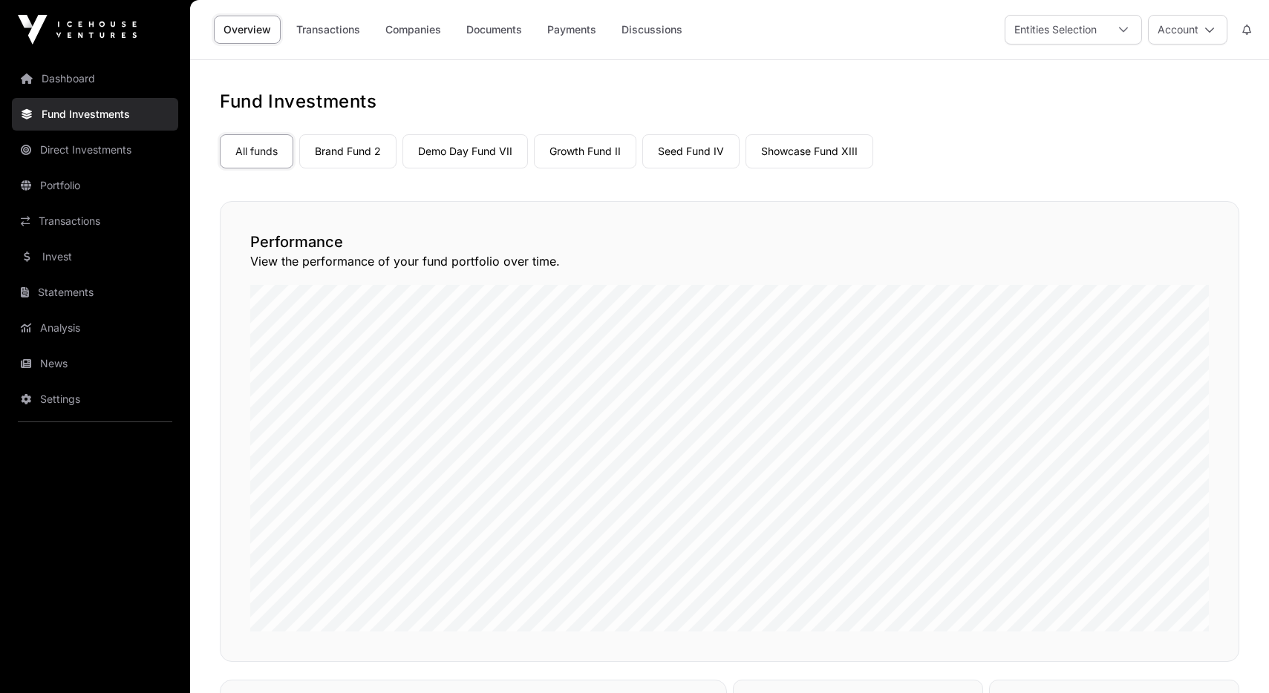
click at [803, 146] on link "Showcase Fund XIII" at bounding box center [809, 151] width 128 height 34
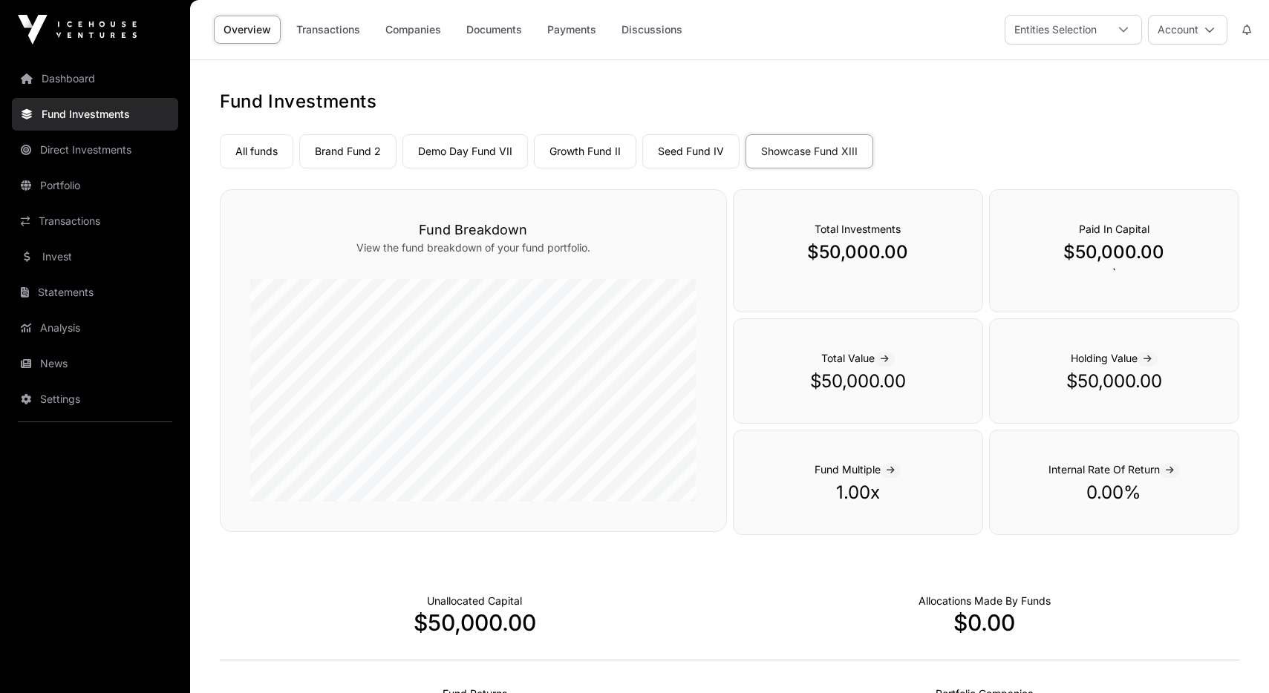
click at [134, 81] on link "Dashboard" at bounding box center [95, 78] width 166 height 33
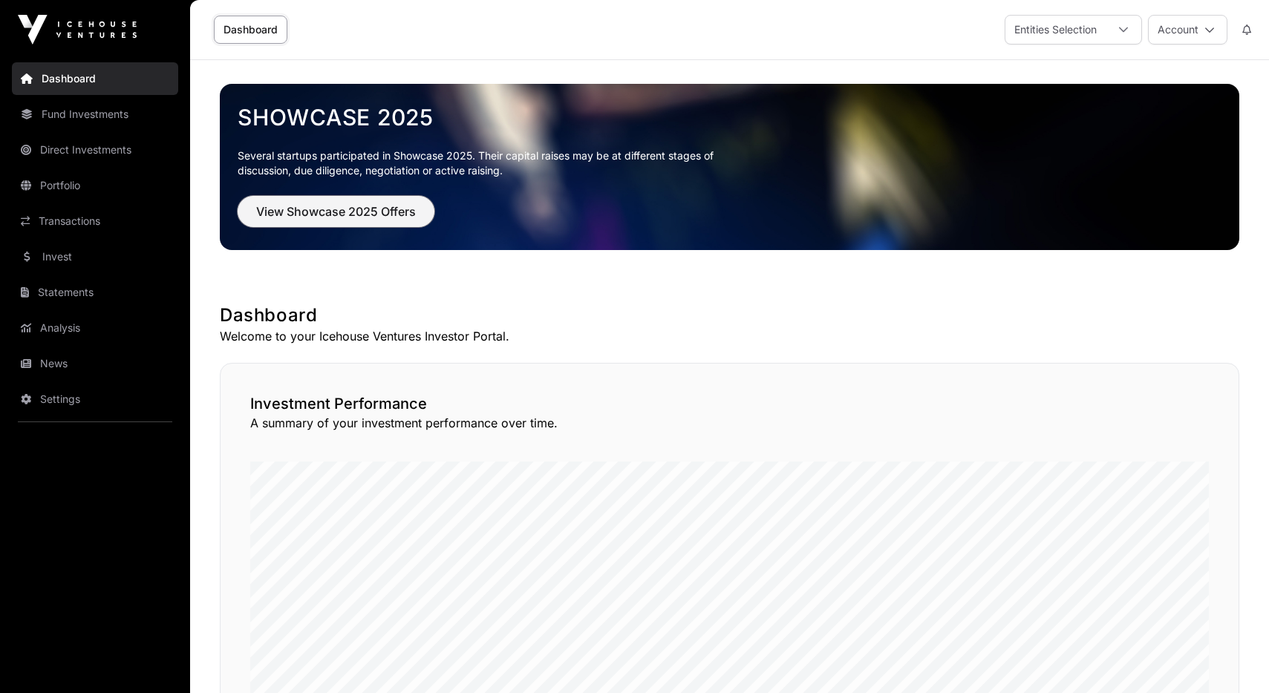
click at [279, 211] on span "View Showcase 2025 Offers" at bounding box center [336, 212] width 160 height 18
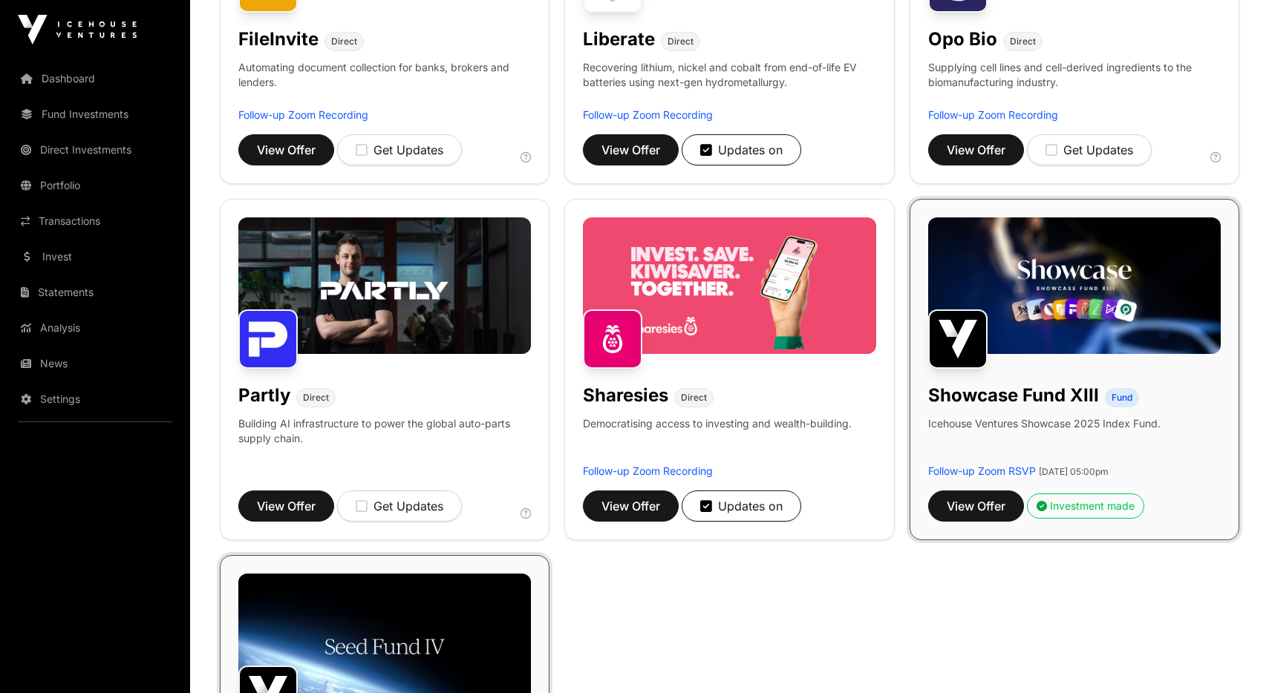
scroll to position [796, 0]
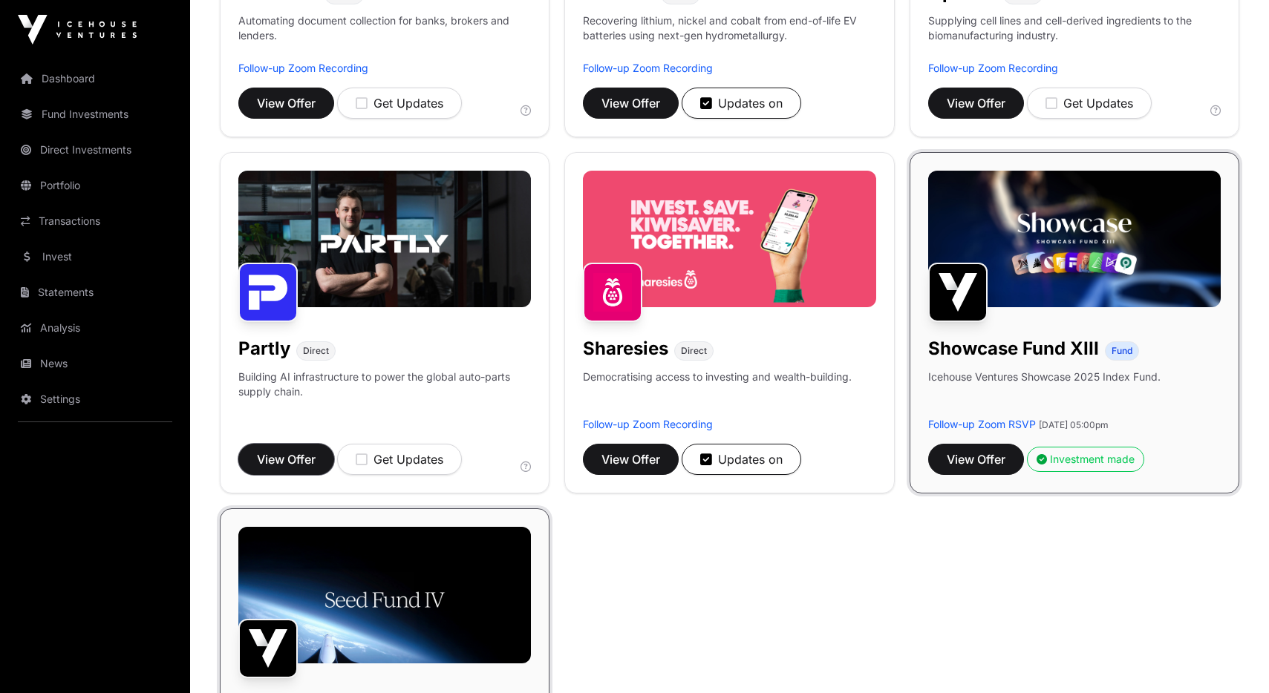
click at [281, 452] on span "View Offer" at bounding box center [286, 460] width 59 height 18
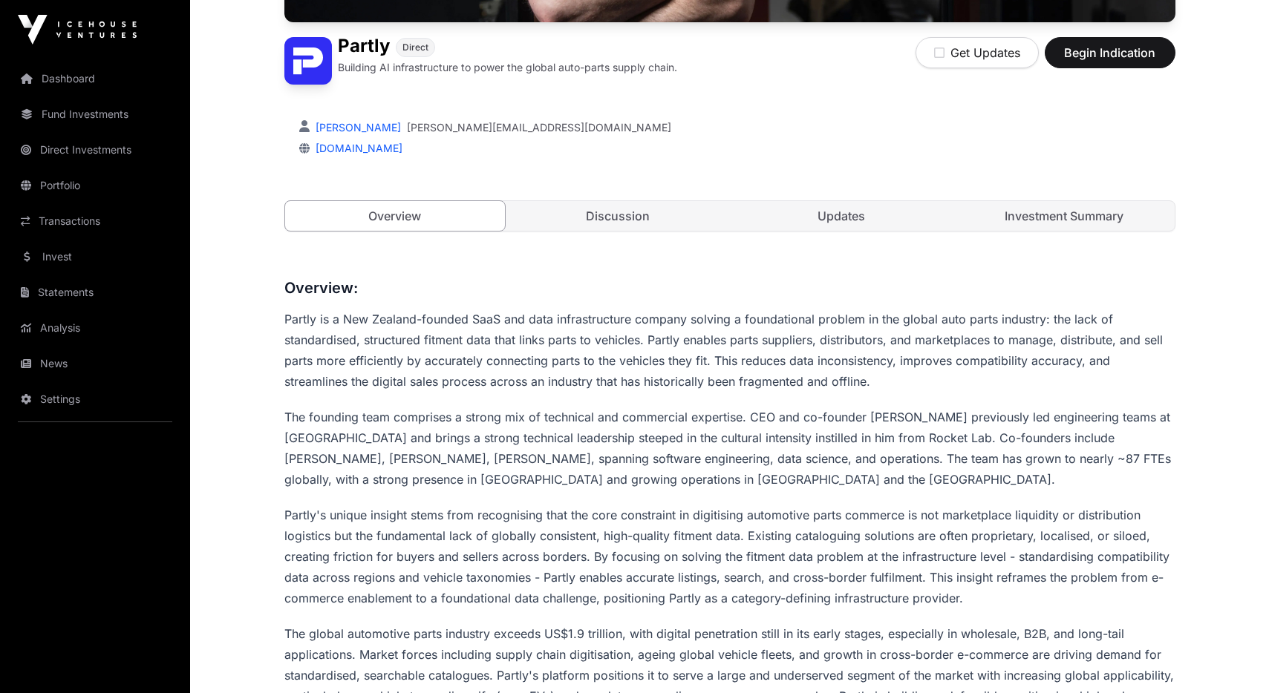
scroll to position [414, 0]
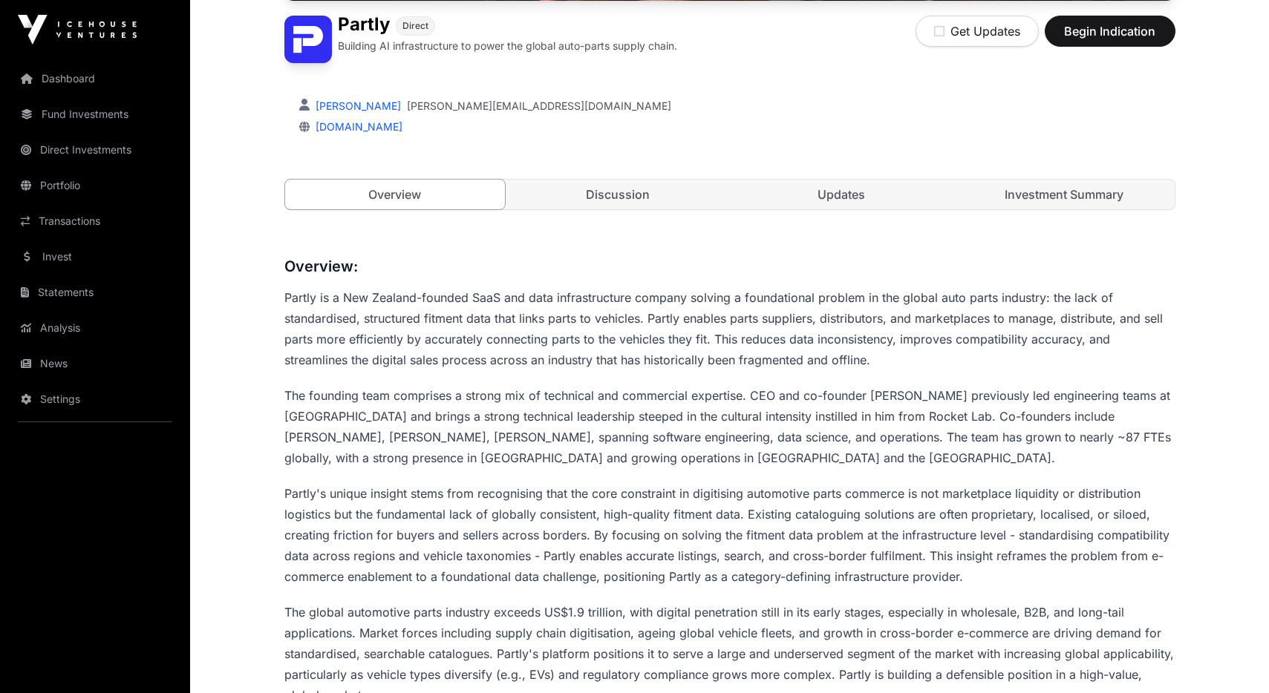
click at [1053, 202] on link "Investment Summary" at bounding box center [1064, 195] width 221 height 30
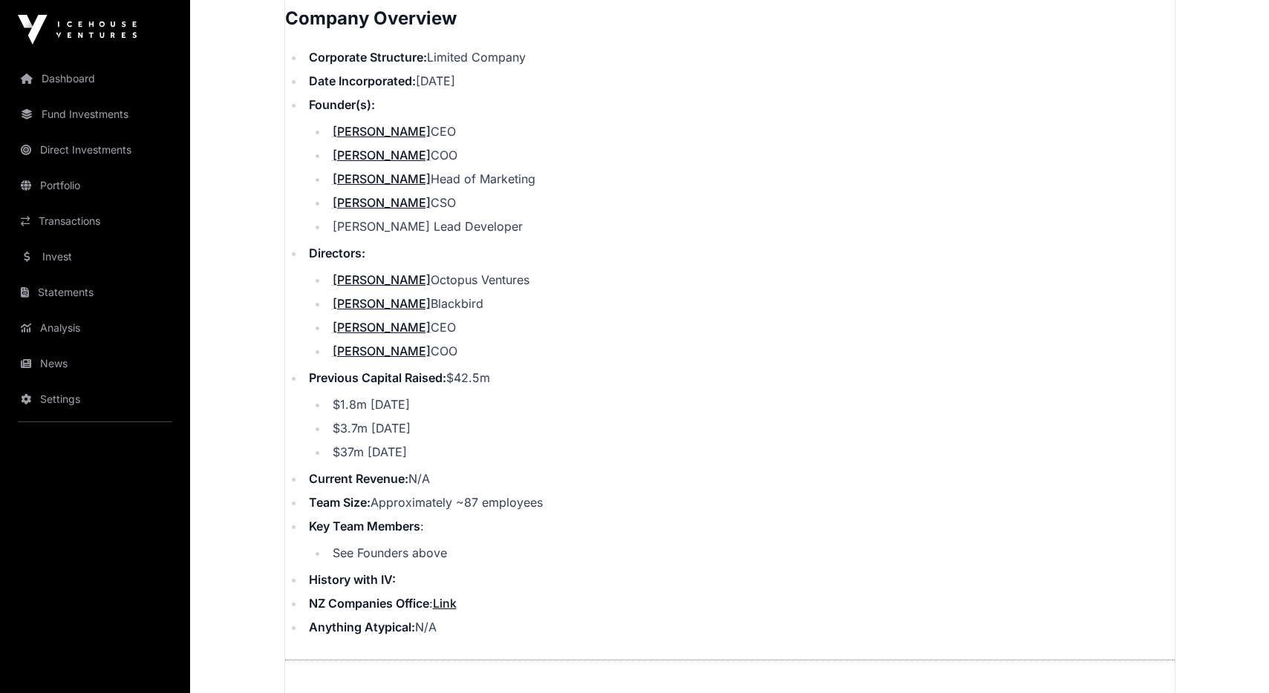
scroll to position [1583, 0]
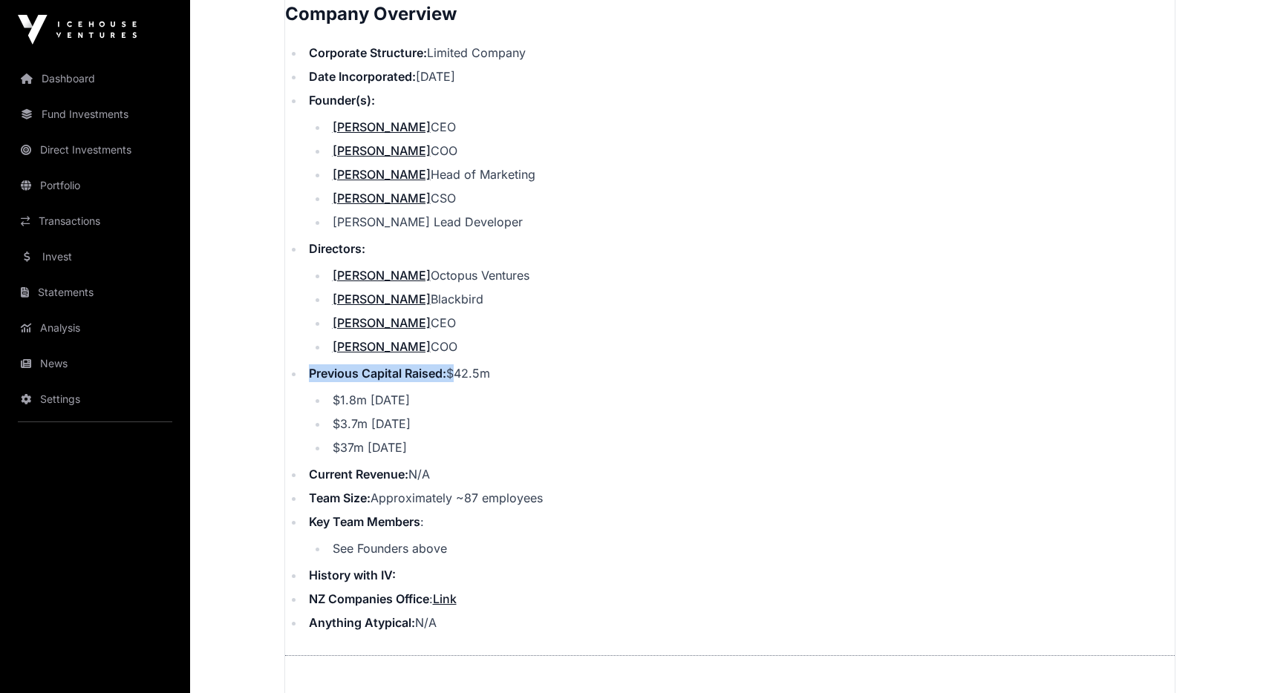
drag, startPoint x: 454, startPoint y: 372, endPoint x: 496, endPoint y: 373, distance: 42.3
click at [496, 373] on li "Previous Capital Raised: $42.5m $1.8m October 2020 $3.7m October 2021 $37m Nove…" at bounding box center [739, 411] width 870 height 92
click at [533, 353] on li "Nathan Taylor COO" at bounding box center [751, 347] width 846 height 18
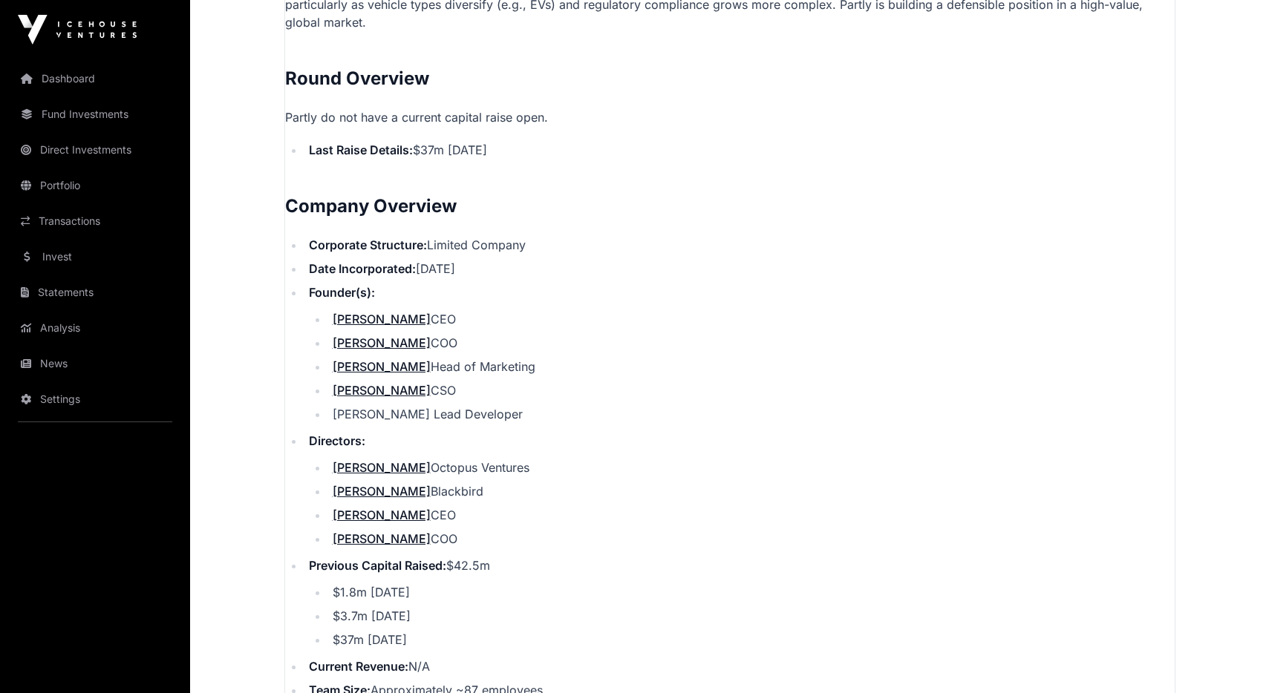
scroll to position [1401, 0]
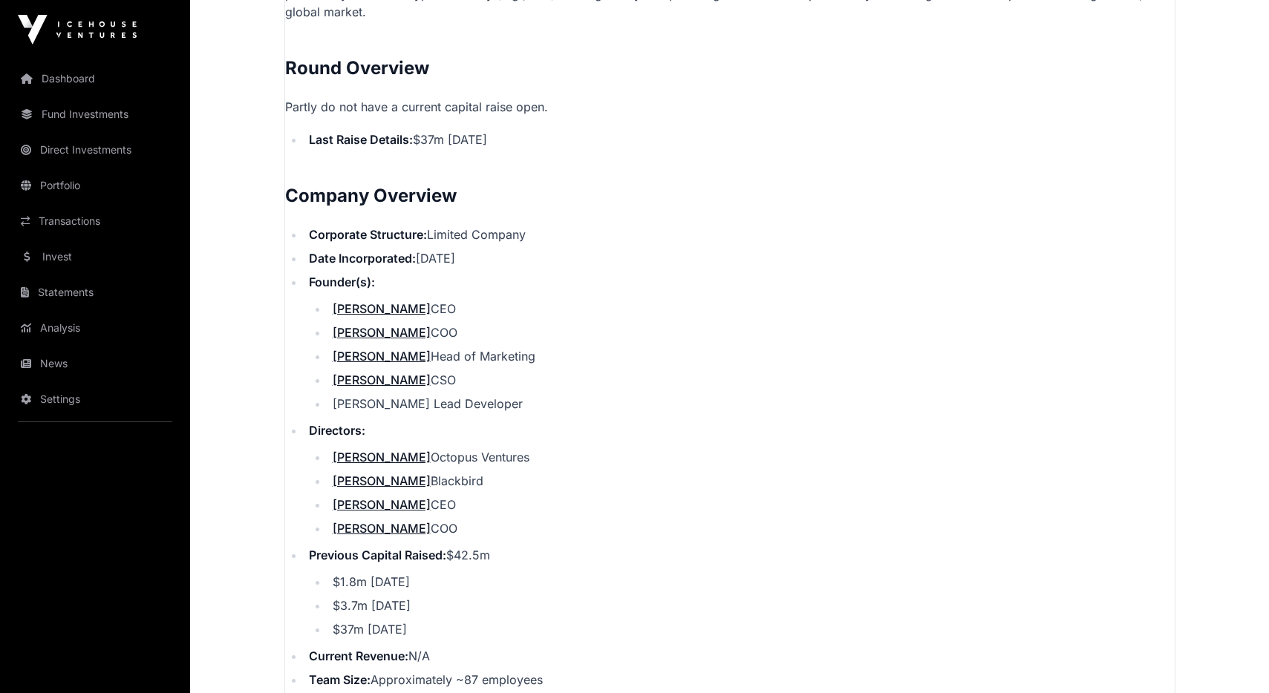
drag, startPoint x: 419, startPoint y: 140, endPoint x: 544, endPoint y: 135, distance: 125.6
click at [544, 135] on li "Last Raise Details: $37m November 2022" at bounding box center [739, 140] width 870 height 18
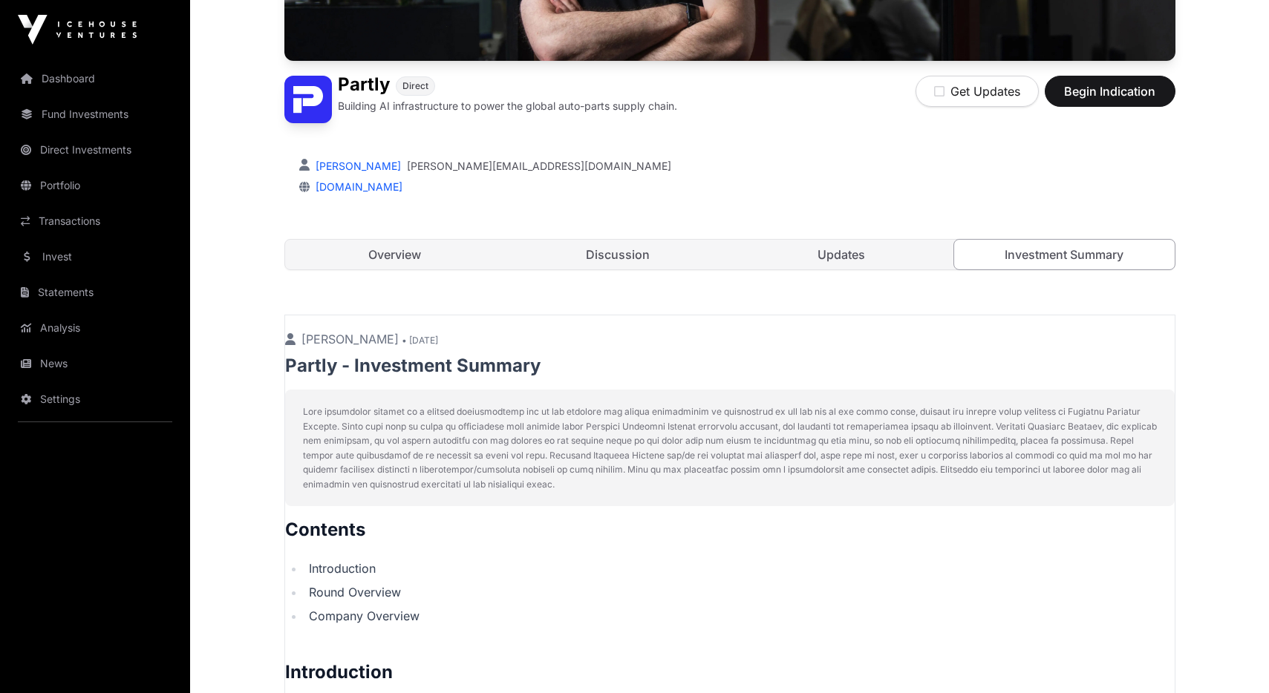
scroll to position [194, 0]
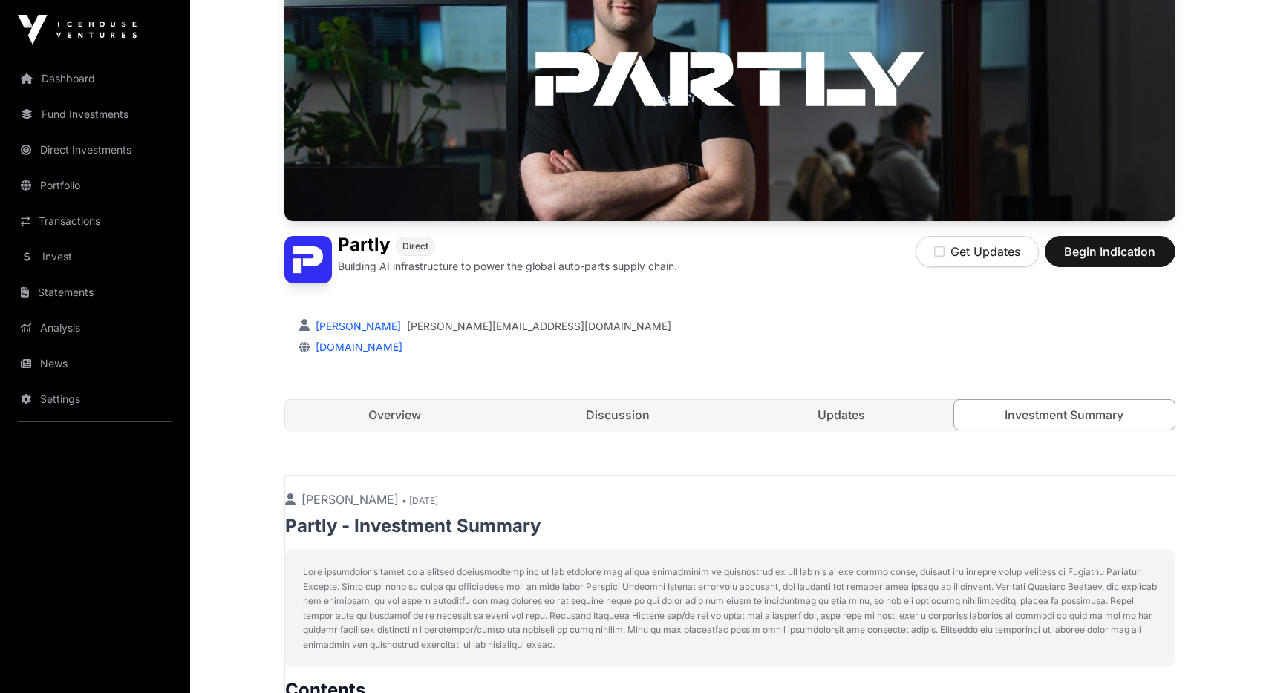
click at [383, 422] on link "Overview" at bounding box center [395, 415] width 221 height 30
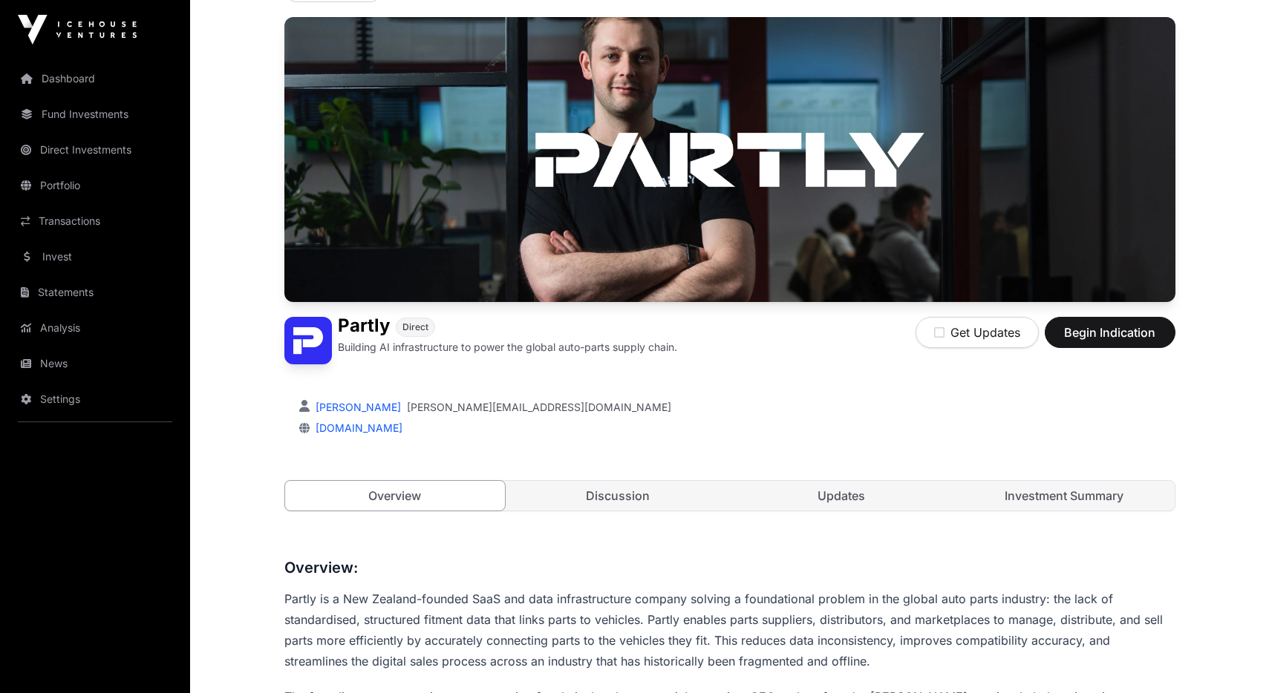
scroll to position [88, 0]
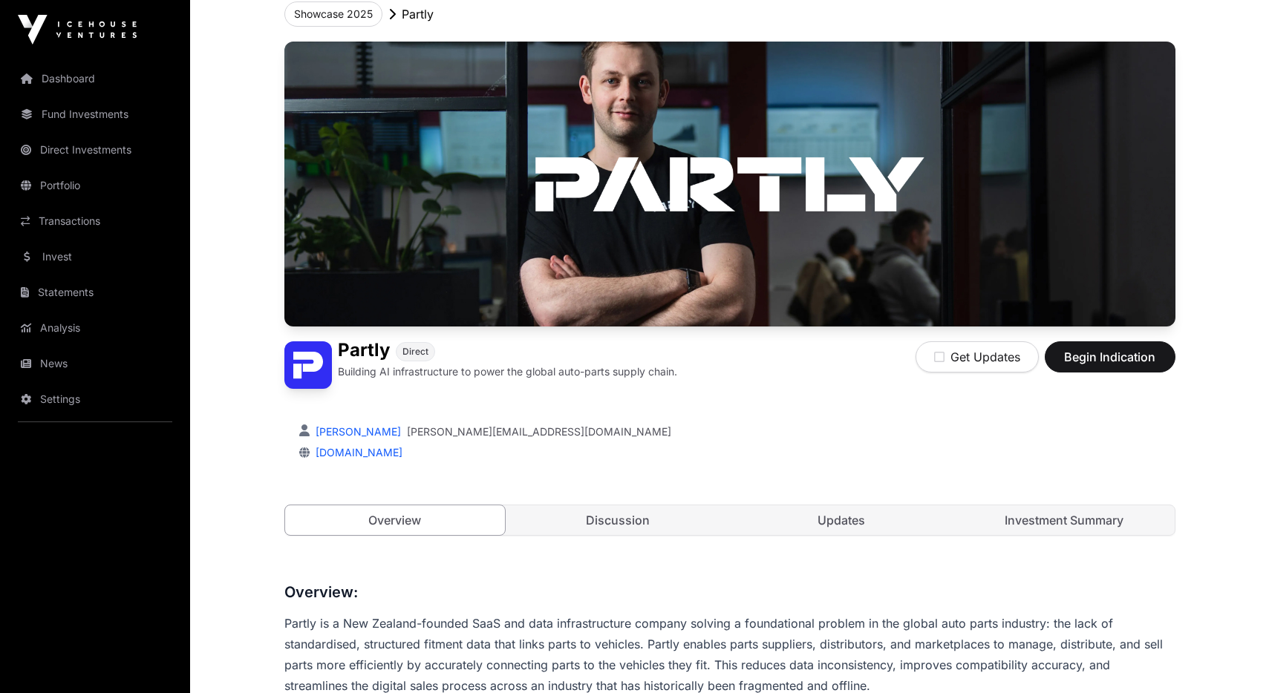
click at [989, 539] on div "Partly Direct Building AI infrastructure to power the global auto-parts supply …" at bounding box center [729, 304] width 891 height 524
click at [999, 519] on link "Investment Summary" at bounding box center [1064, 521] width 221 height 30
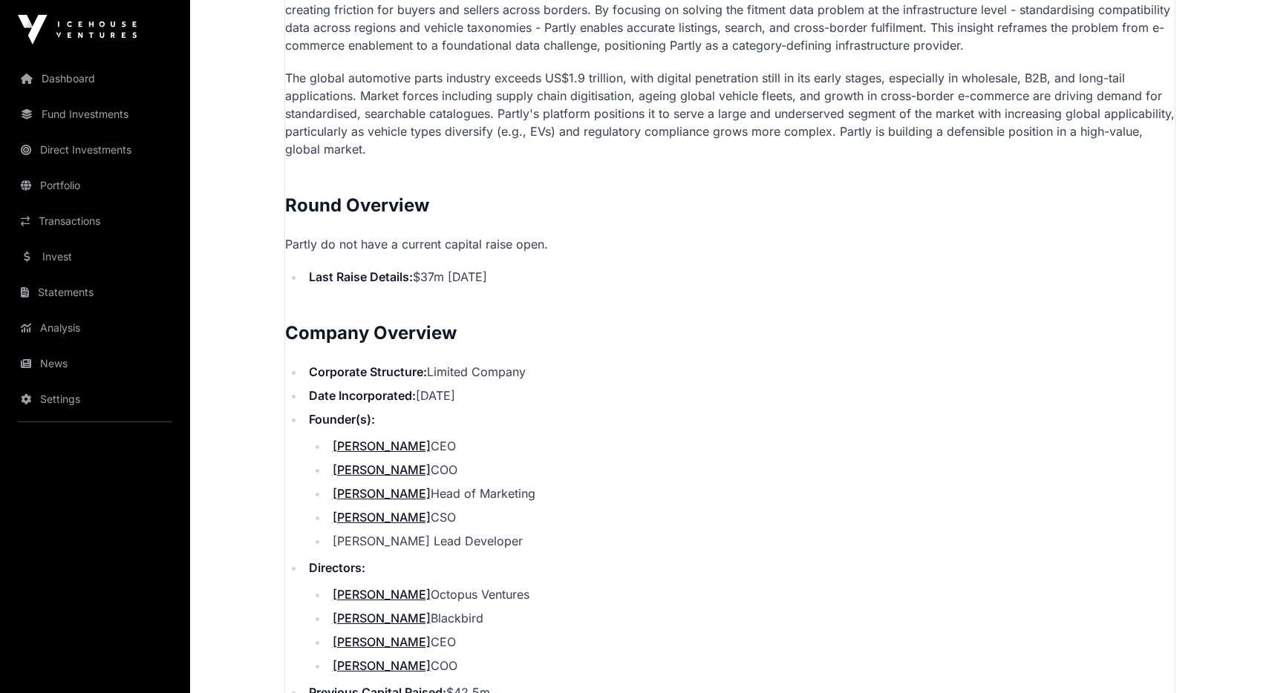
scroll to position [1265, 0]
drag, startPoint x: 547, startPoint y: 281, endPoint x: 288, endPoint y: 267, distance: 259.6
click at [288, 267] on ul "Last Raise Details: $37m November 2022" at bounding box center [729, 276] width 889 height 18
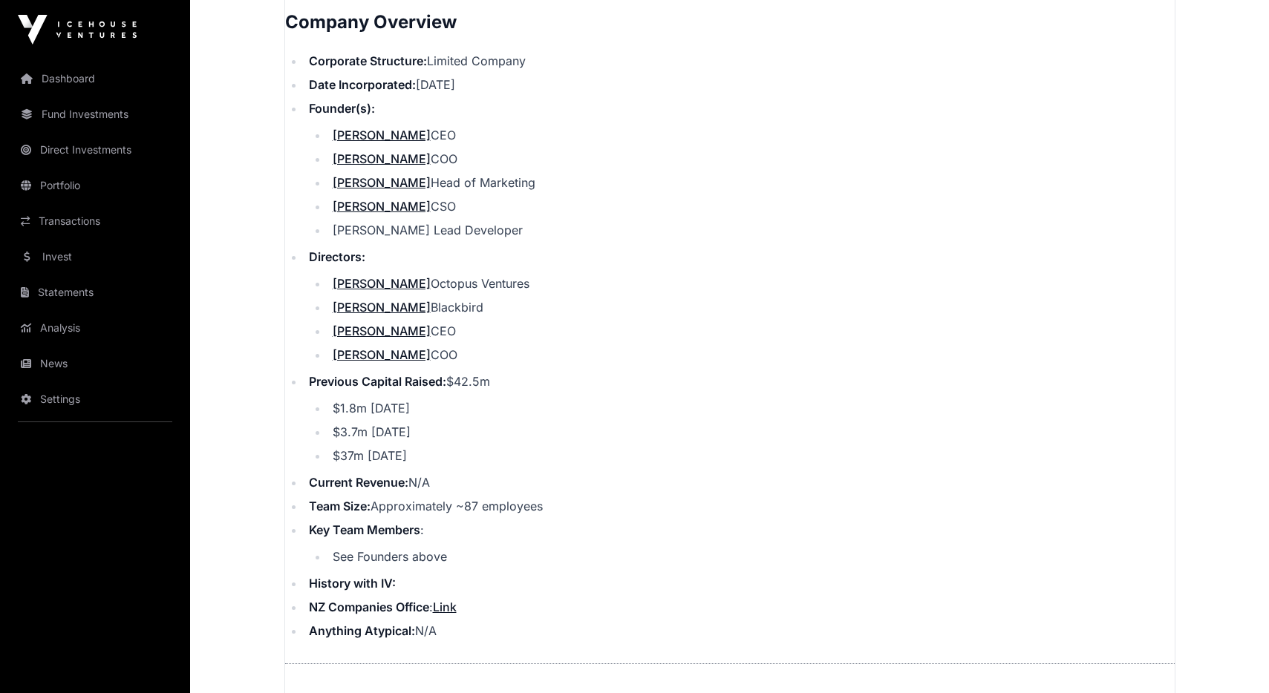
scroll to position [1582, 0]
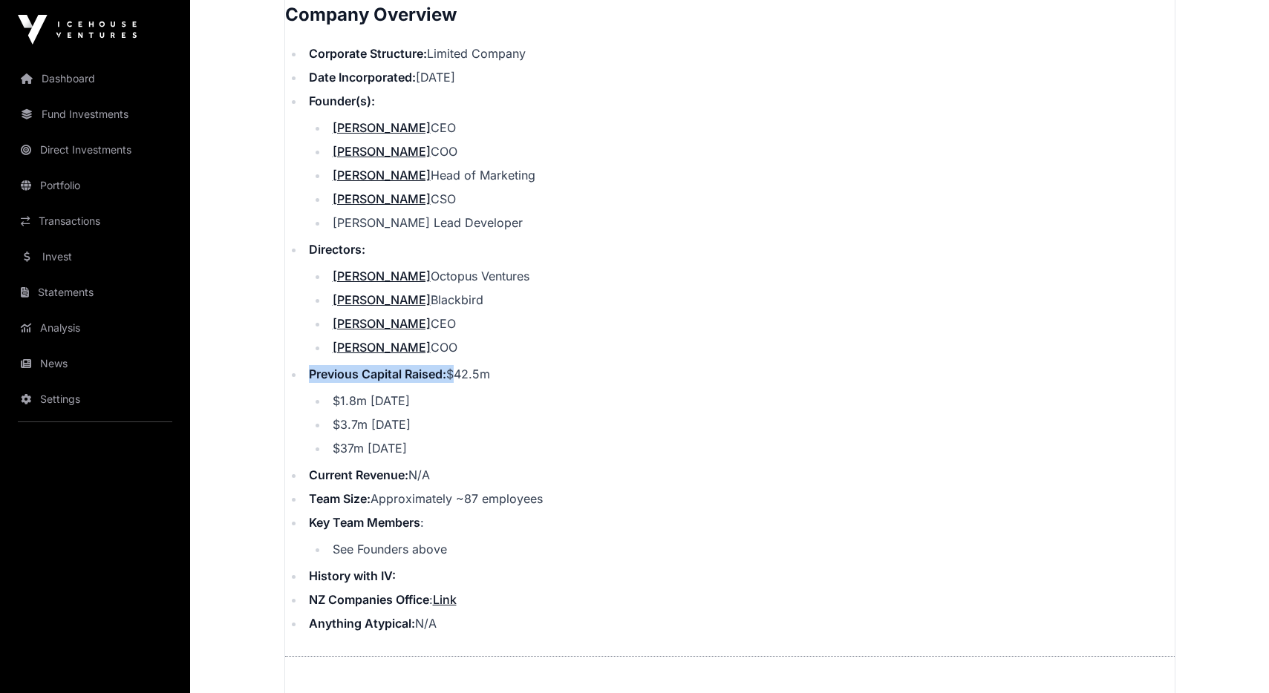
drag, startPoint x: 451, startPoint y: 371, endPoint x: 508, endPoint y: 376, distance: 56.7
click at [508, 376] on li "Previous Capital Raised: $42.5m $1.8m October 2020 $3.7m October 2021 $37m Nove…" at bounding box center [739, 411] width 870 height 92
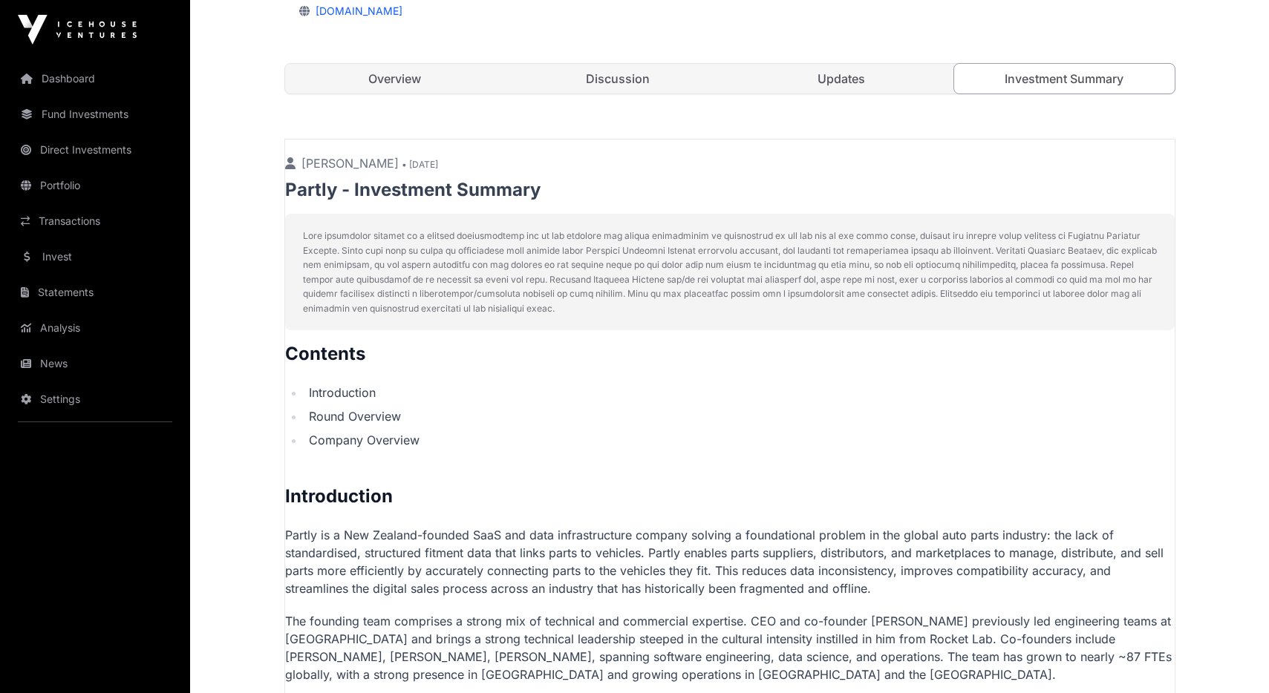
scroll to position [269, 0]
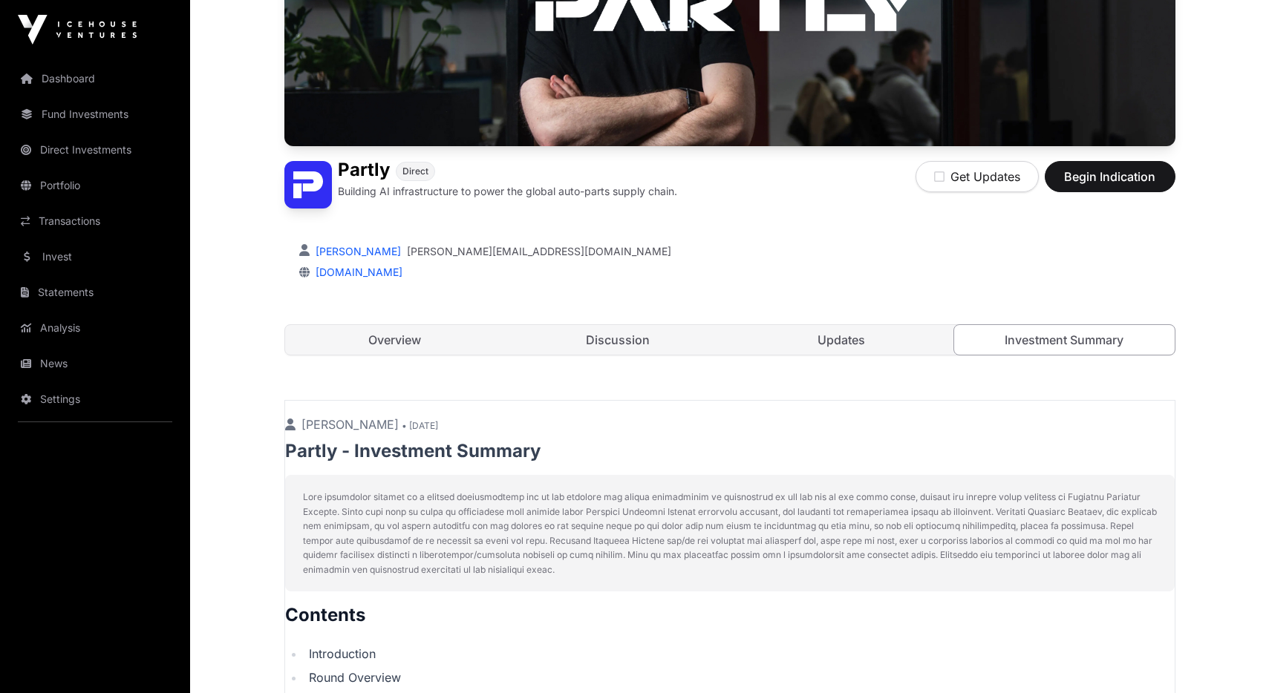
click at [841, 334] on link "Updates" at bounding box center [841, 340] width 221 height 30
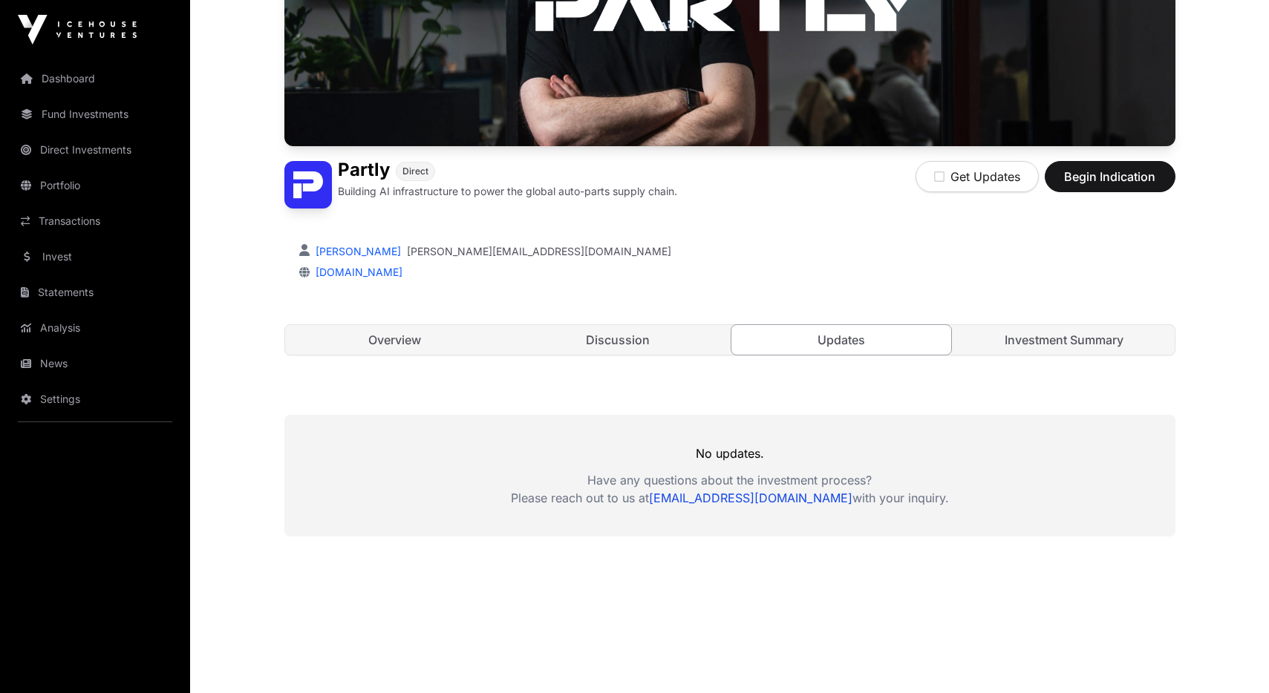
click at [665, 330] on link "Discussion" at bounding box center [618, 340] width 221 height 30
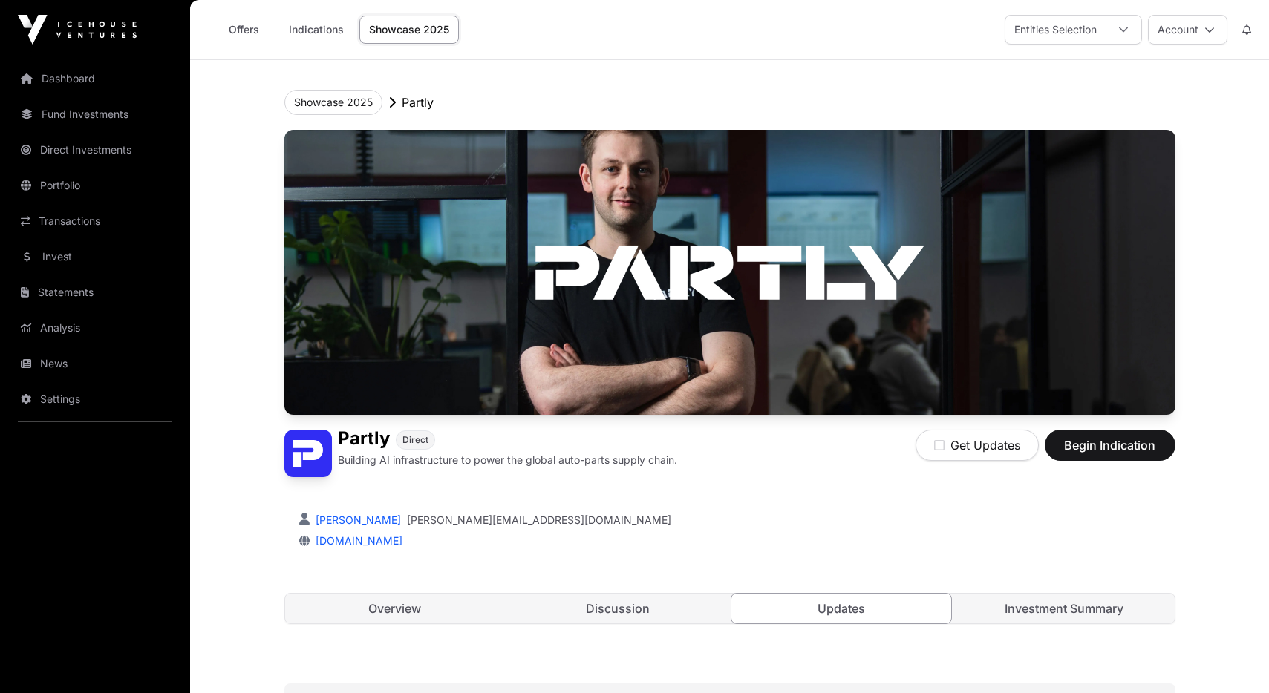
scroll to position [269, 0]
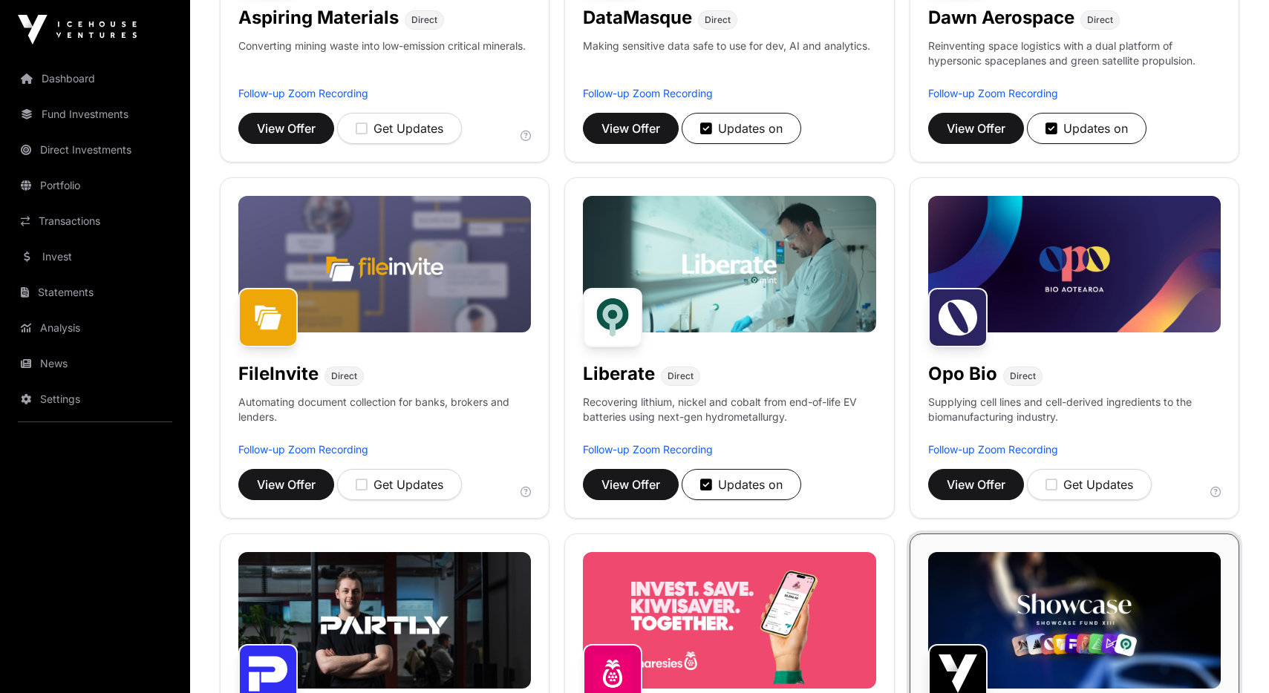
scroll to position [796, 0]
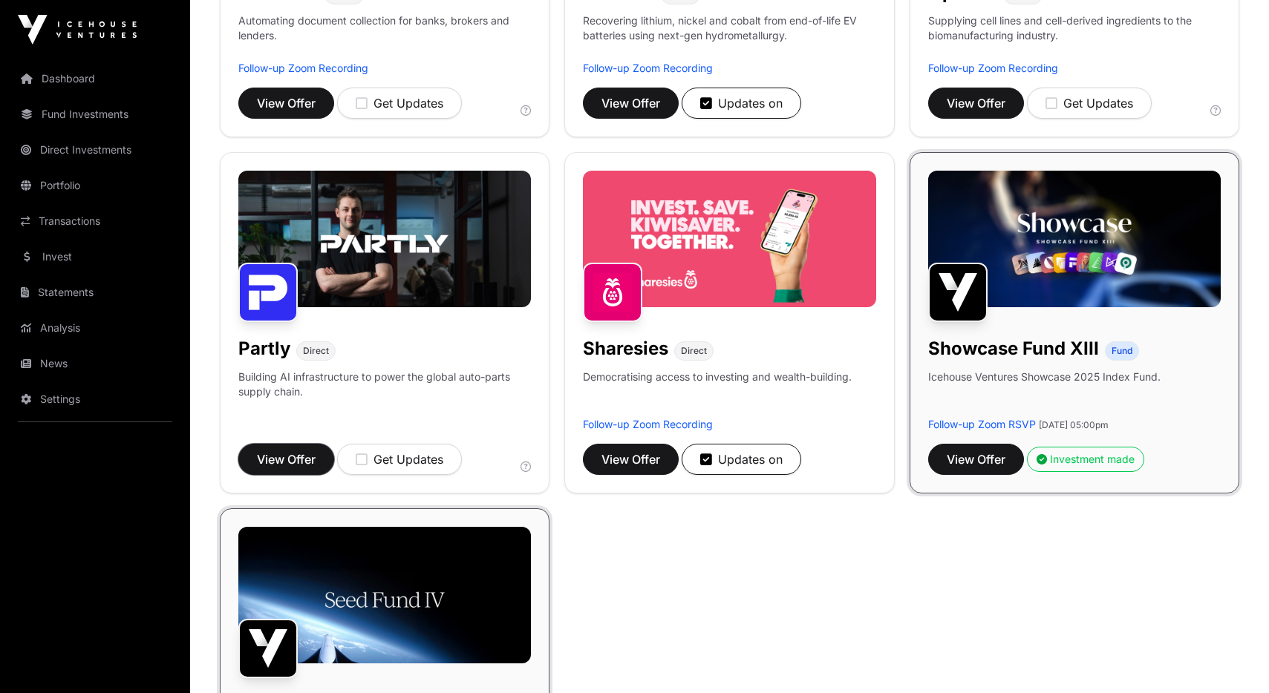
click at [297, 451] on span "View Offer" at bounding box center [286, 460] width 59 height 18
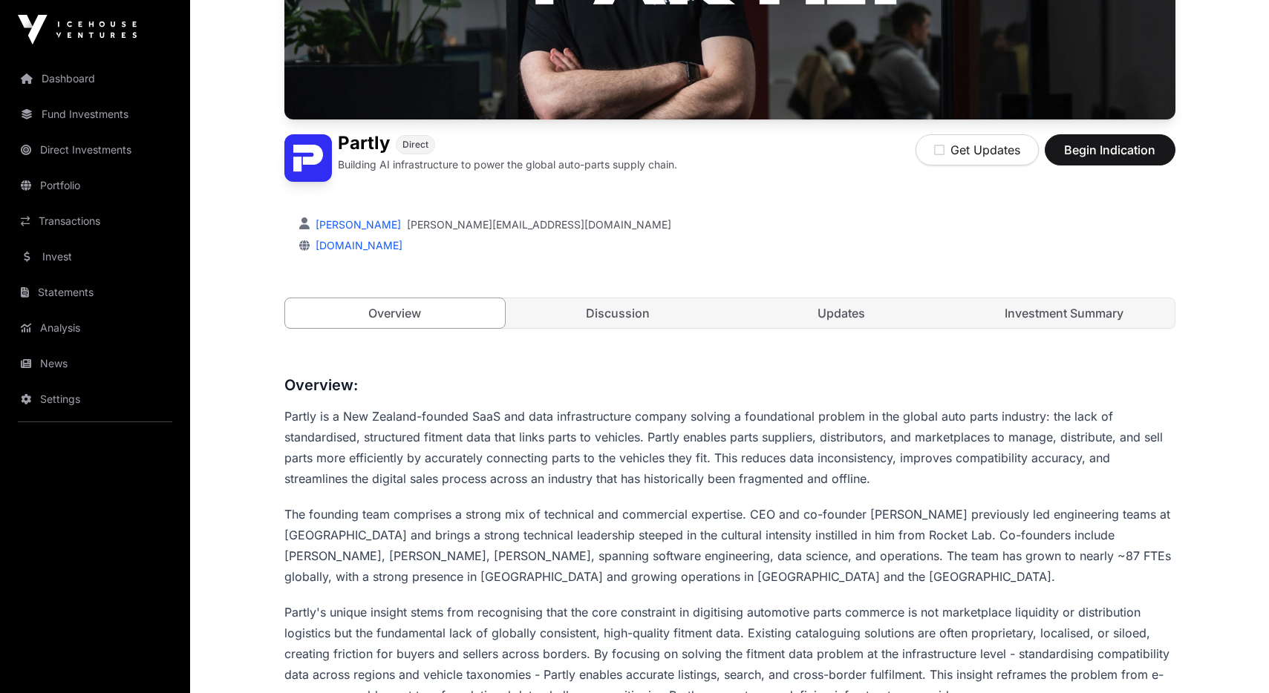
scroll to position [93, 0]
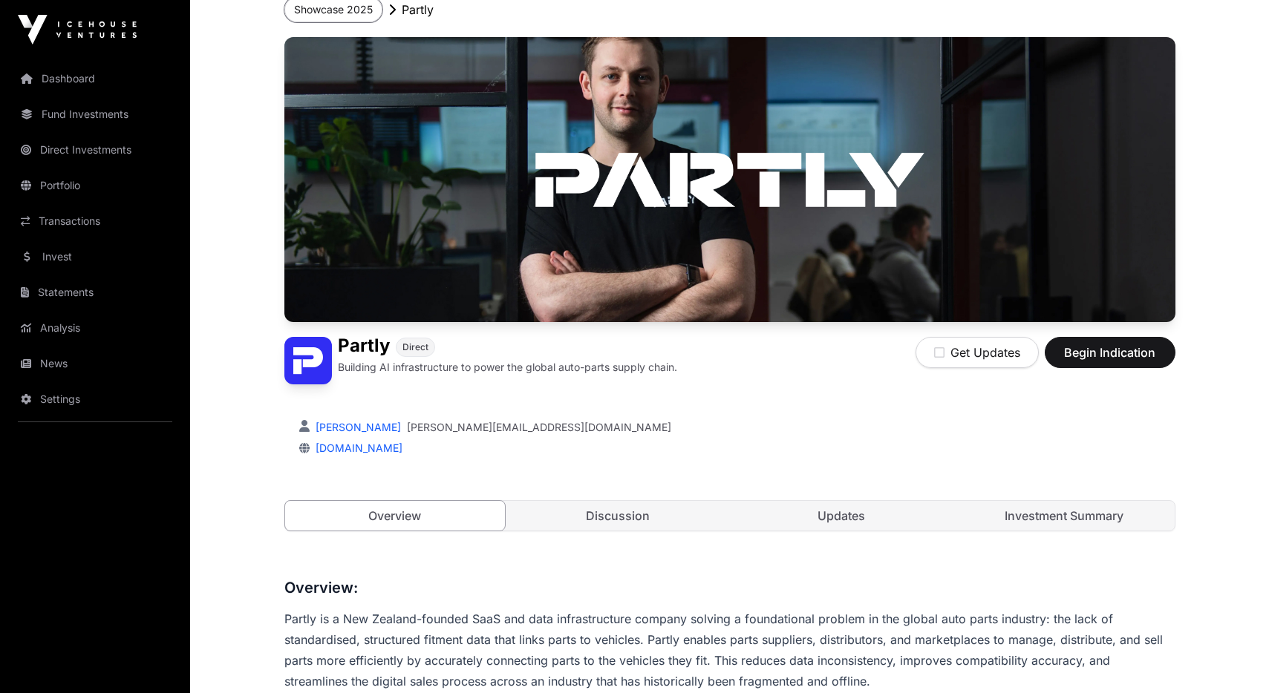
click at [301, 13] on button "Showcase 2025" at bounding box center [333, 9] width 98 height 25
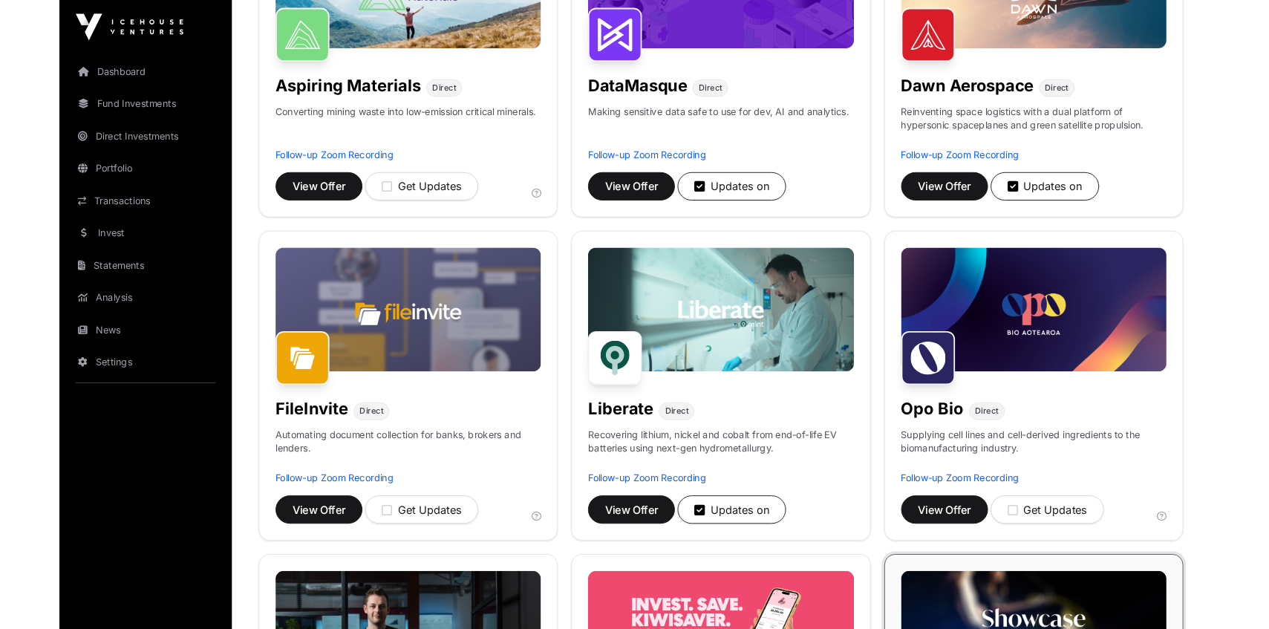
scroll to position [330, 0]
